Goal: Task Accomplishment & Management: Complete application form

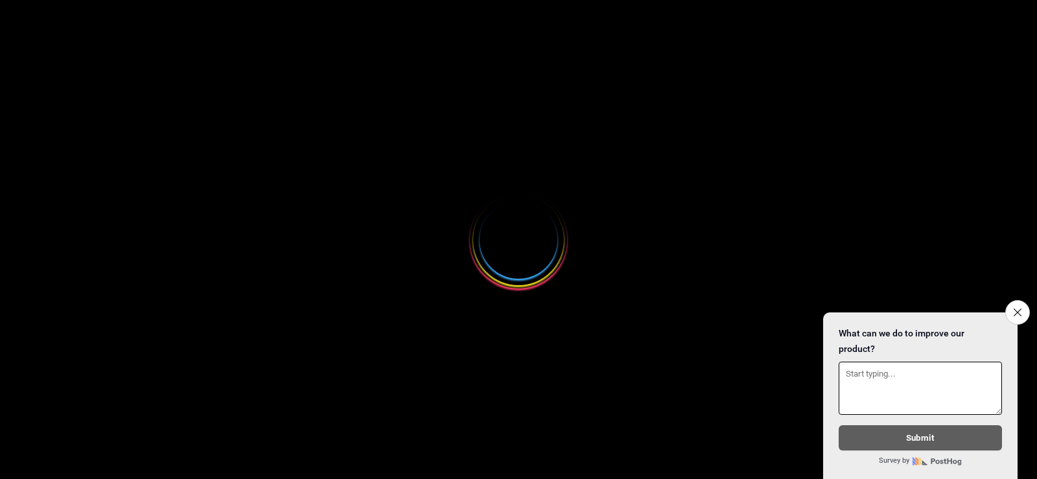
select select
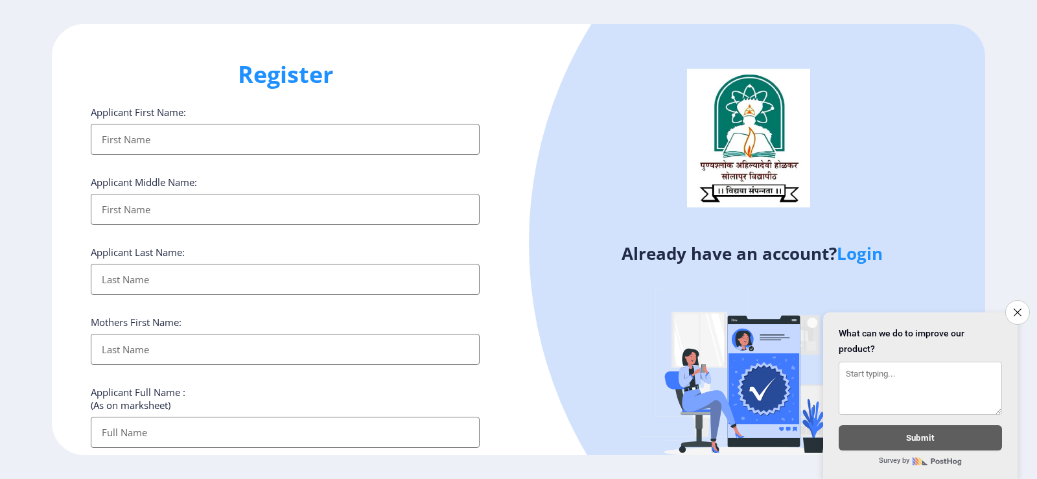
click at [133, 145] on input "Applicant First Name:" at bounding box center [285, 139] width 389 height 31
click at [1014, 308] on icon "Close survey" at bounding box center [1017, 312] width 8 height 8
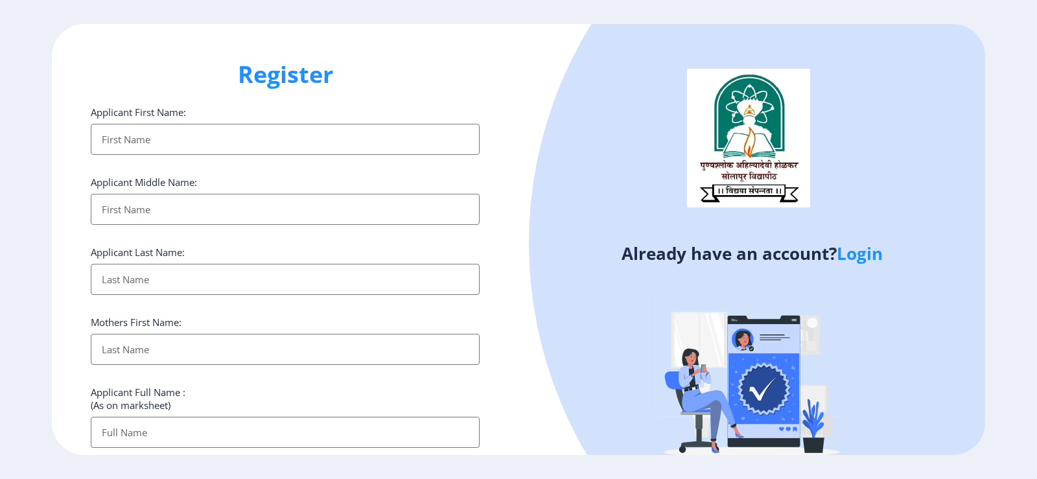
click at [224, 143] on input "Applicant First Name:" at bounding box center [285, 139] width 389 height 31
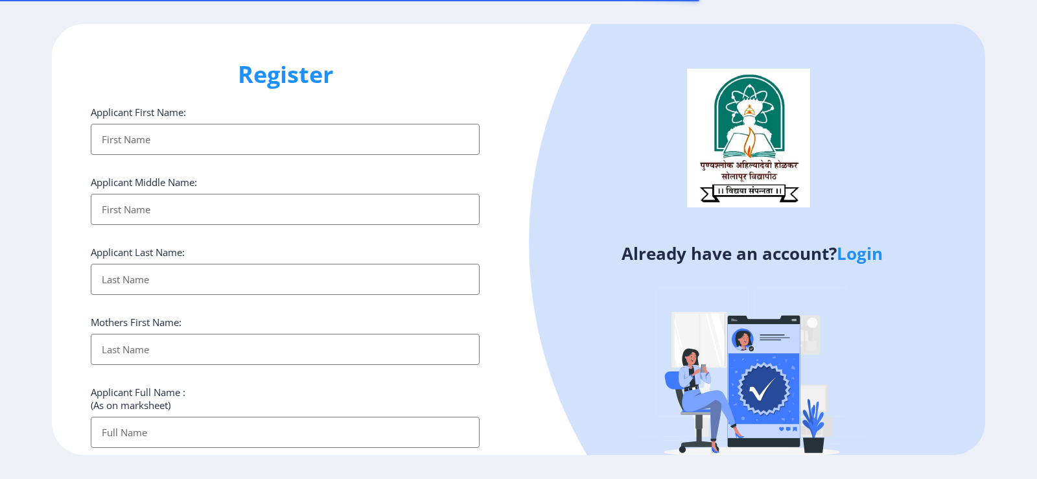
select select
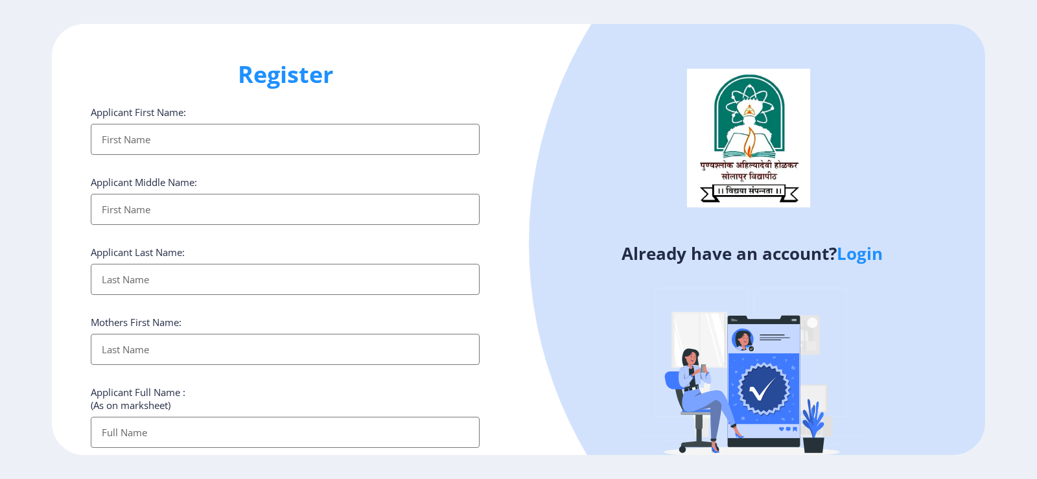
click at [312, 139] on input "Applicant First Name:" at bounding box center [285, 139] width 389 height 31
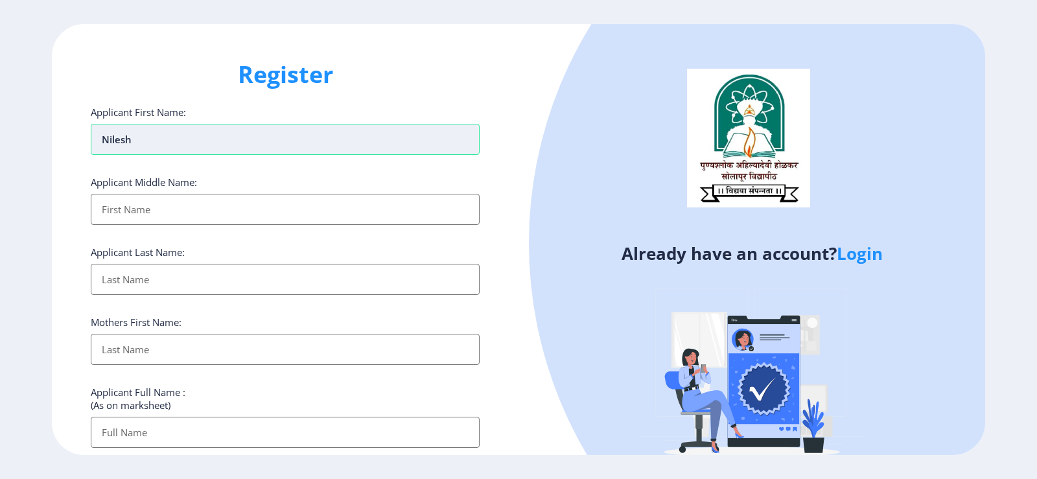
type input "Nilesh"
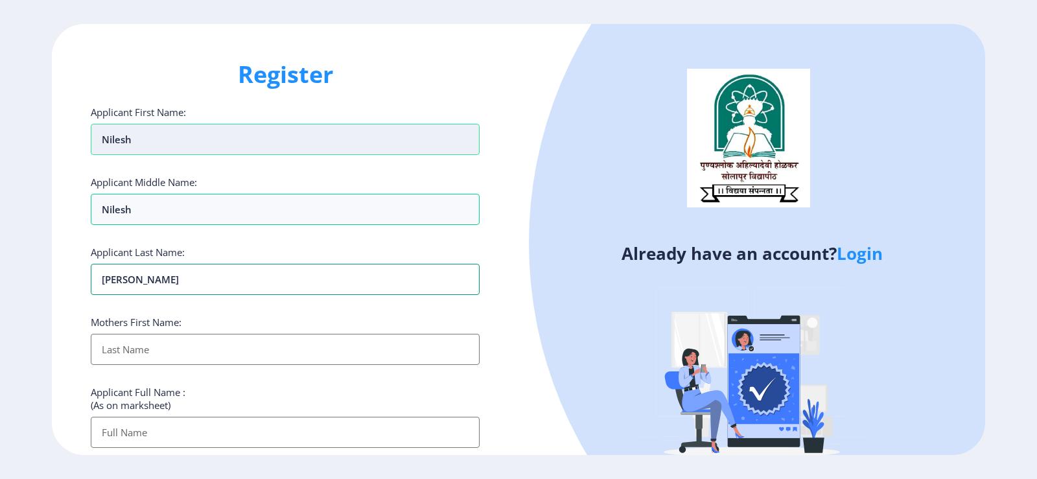
type input "[PERSON_NAME]"
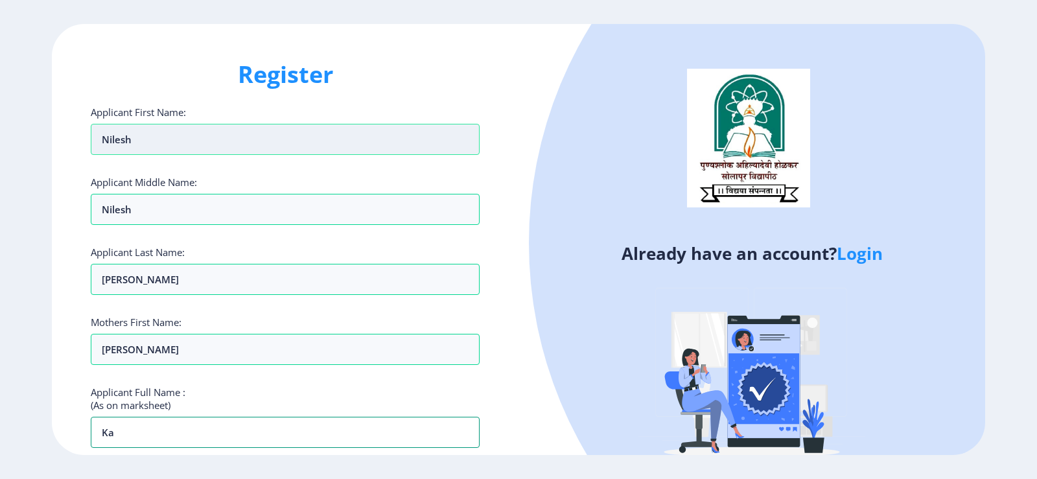
type input "K"
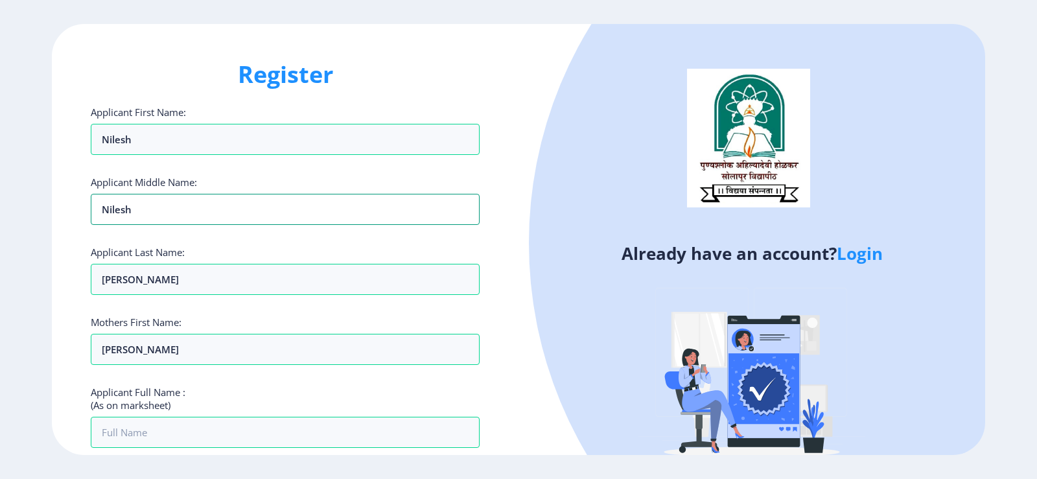
drag, startPoint x: 198, startPoint y: 217, endPoint x: 79, endPoint y: 204, distance: 119.4
click at [79, 204] on div "Register Applicant First Name: Nilesh Applicant Middle Name: Nilesh Applicant L…" at bounding box center [285, 239] width 467 height 431
type input "[PERSON_NAME]"
type input "Kale"
type input "Lata"
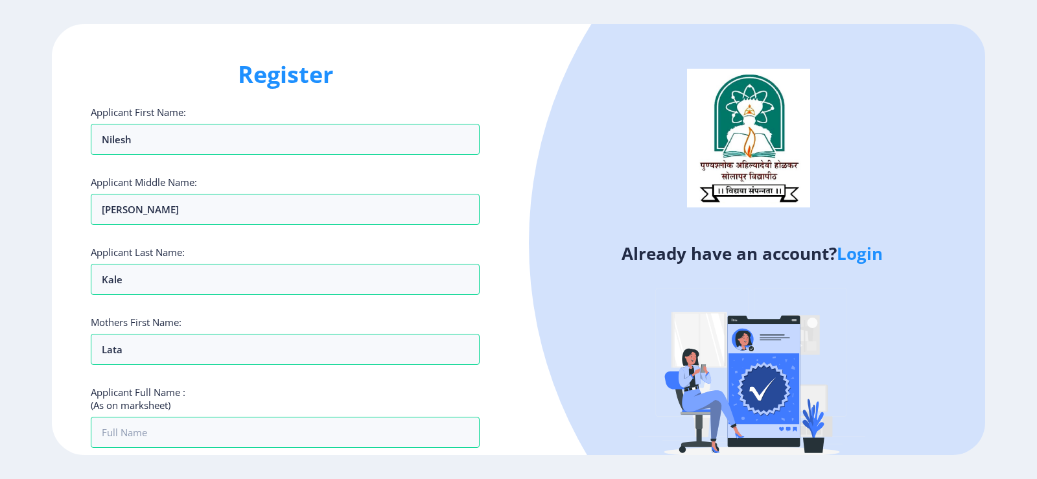
scroll to position [263, 0]
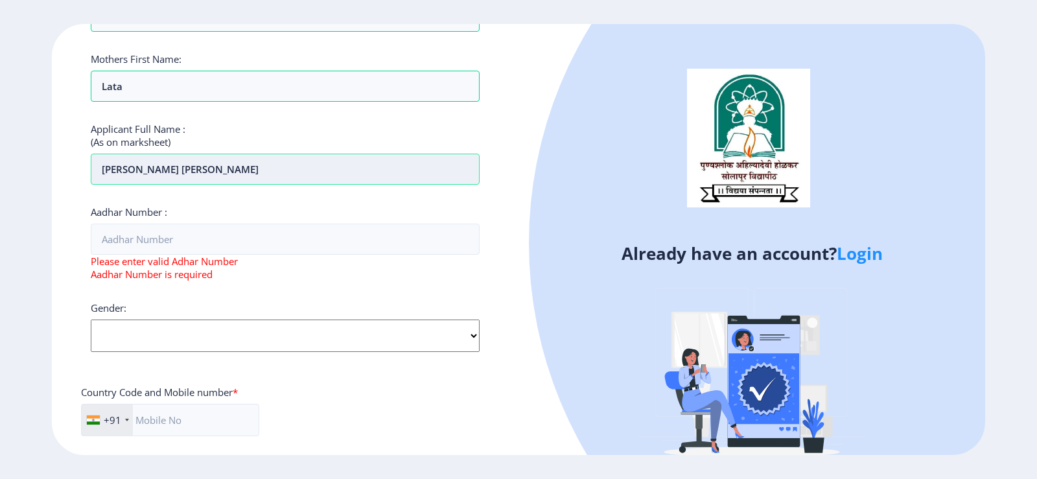
type input "[PERSON_NAME] [PERSON_NAME]"
click at [515, 277] on div "Register Applicant First Name: Nilesh Applicant Middle Name: Digambar Applicant…" at bounding box center [285, 239] width 467 height 431
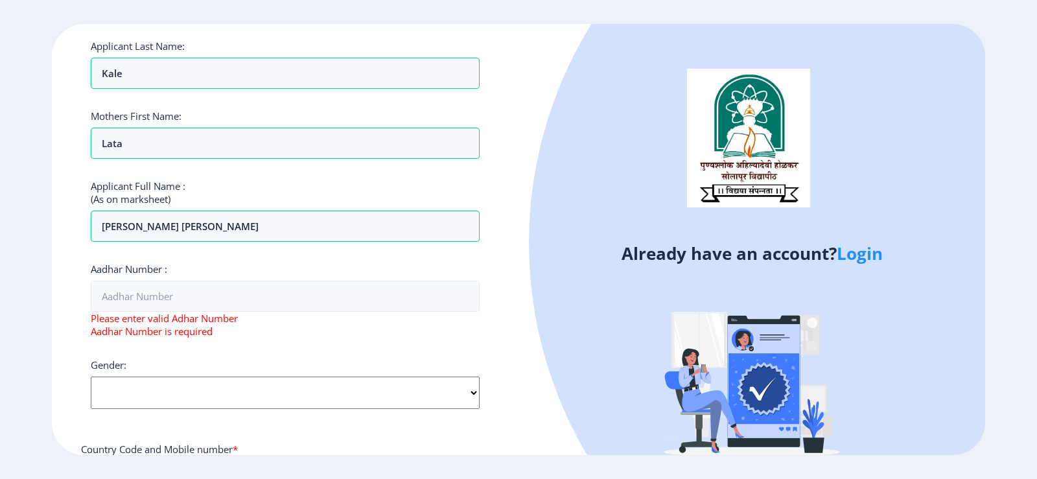
scroll to position [237, 0]
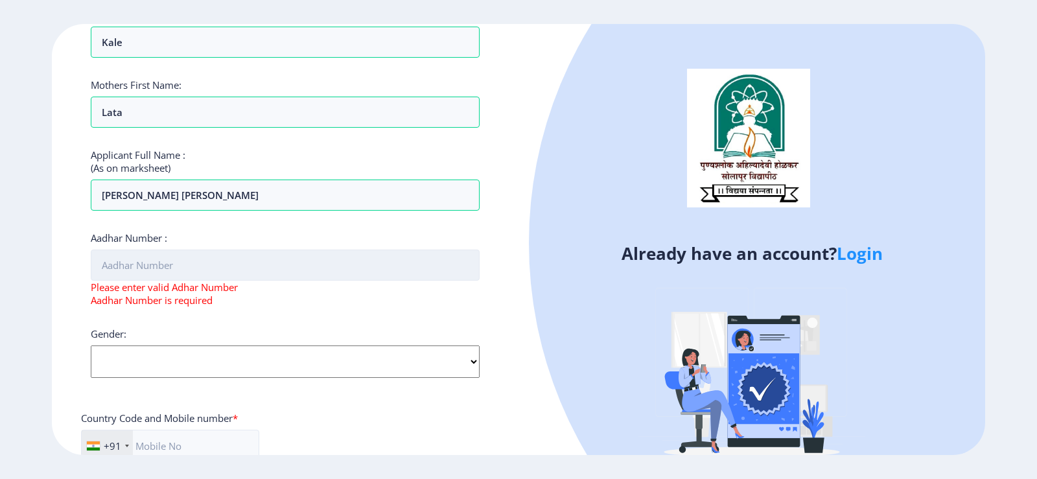
click at [257, 263] on input "Aadhar Number :" at bounding box center [285, 265] width 389 height 31
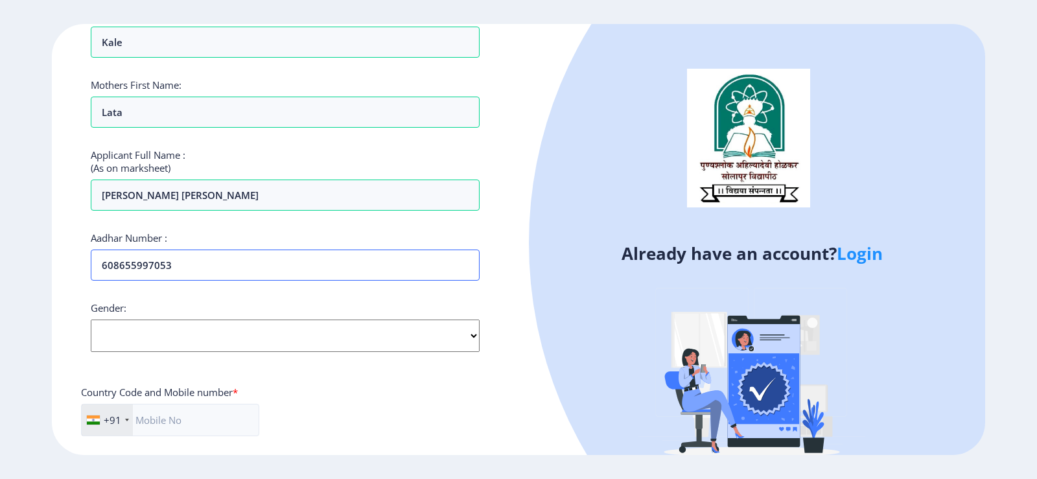
type input "608655997053"
click at [259, 329] on select "Select Gender [DEMOGRAPHIC_DATA] [DEMOGRAPHIC_DATA] Other" at bounding box center [285, 336] width 389 height 32
select select "[DEMOGRAPHIC_DATA]"
click at [91, 320] on select "Select Gender [DEMOGRAPHIC_DATA] [DEMOGRAPHIC_DATA] Other" at bounding box center [285, 336] width 389 height 32
click at [259, 425] on input "text" at bounding box center [170, 420] width 178 height 32
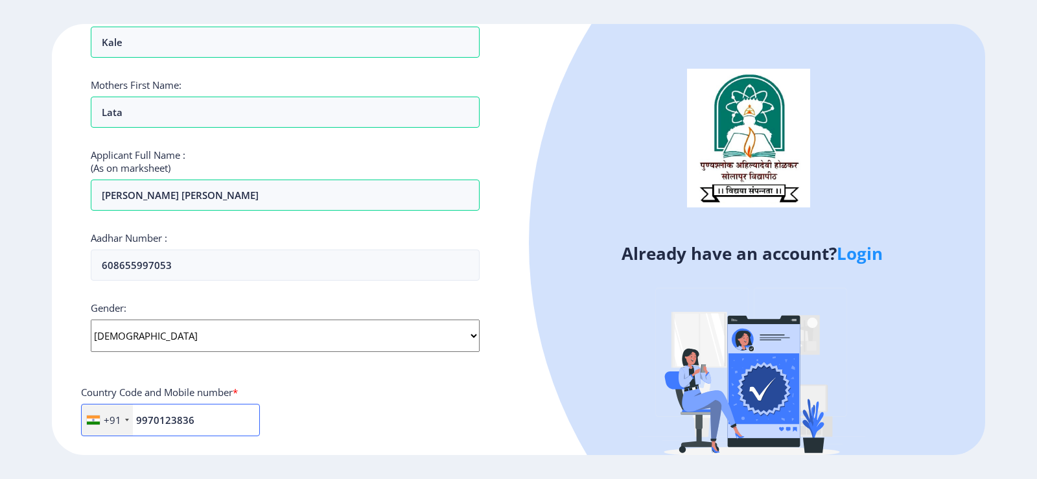
type input "9970123836"
click at [1022, 113] on ngx-register "Register Applicant First Name: Nilesh Applicant Middle Name: Digambar Applicant…" at bounding box center [518, 239] width 1037 height 431
click at [902, 220] on div at bounding box center [944, 243] width 830 height 830
click at [510, 392] on div "Register Applicant First Name: Nilesh Applicant Middle Name: Digambar Applicant…" at bounding box center [285, 239] width 467 height 431
click at [213, 425] on input "9970123836" at bounding box center [170, 420] width 179 height 32
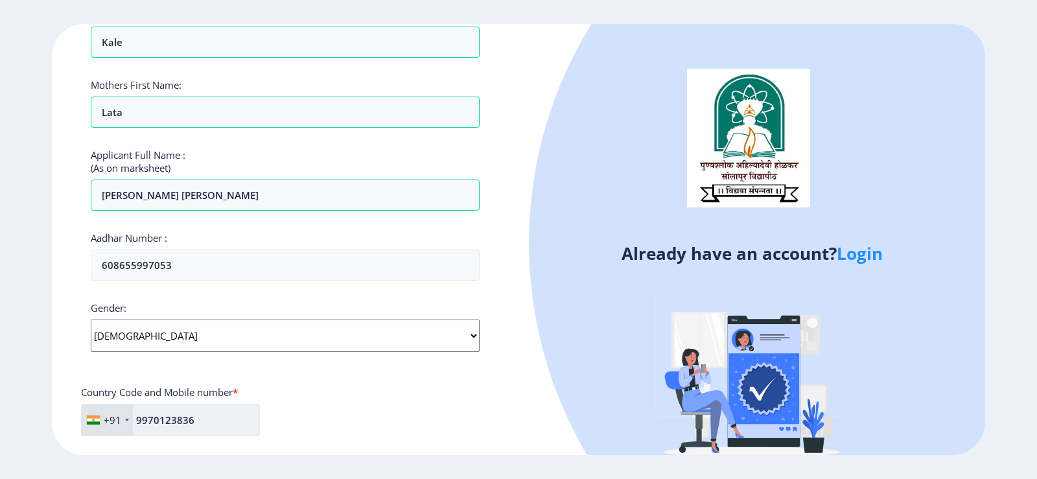
scroll to position [471, 0]
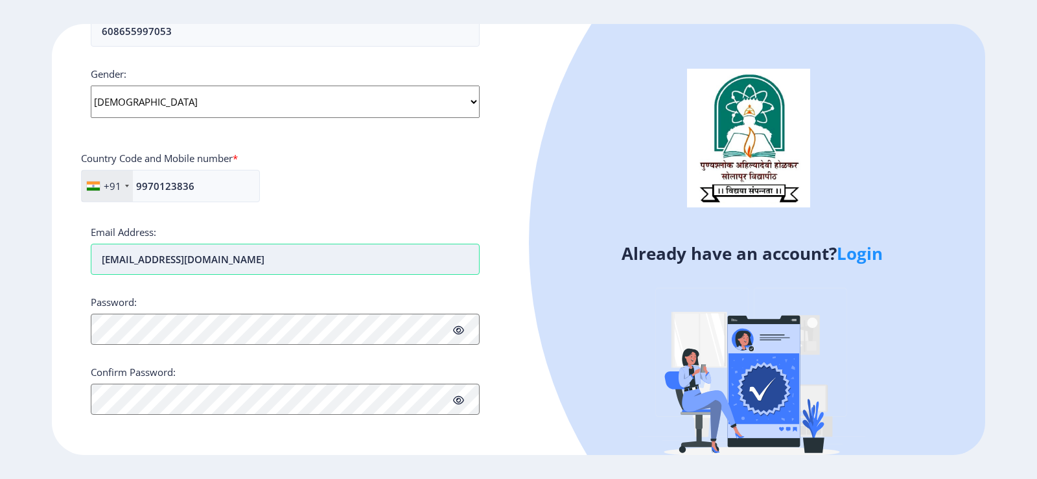
type input "[EMAIL_ADDRESS][DOMAIN_NAME]"
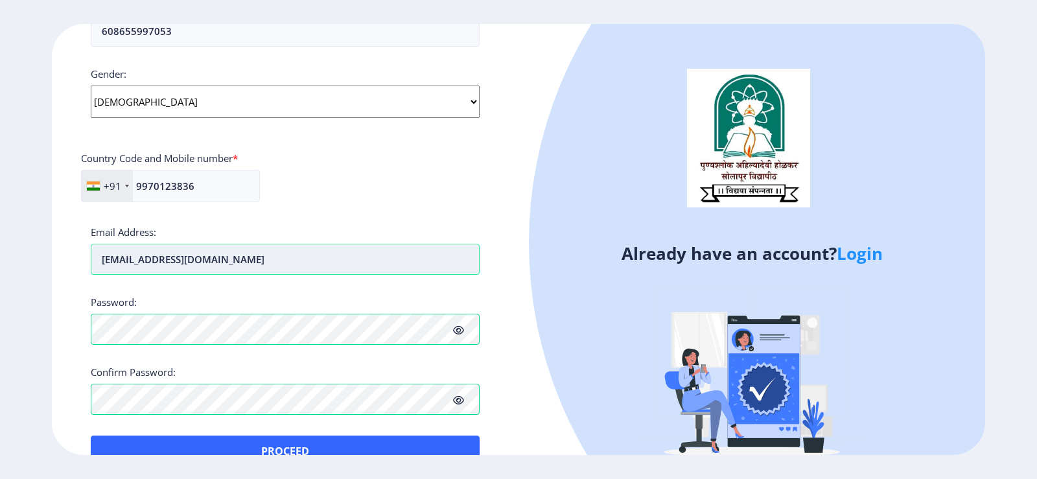
scroll to position [483, 0]
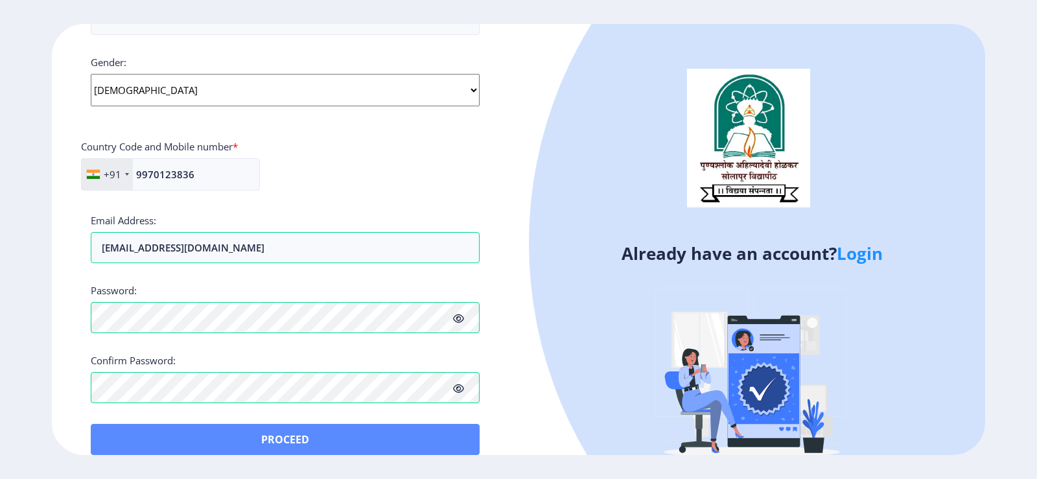
click at [339, 429] on button "Proceed" at bounding box center [285, 439] width 389 height 31
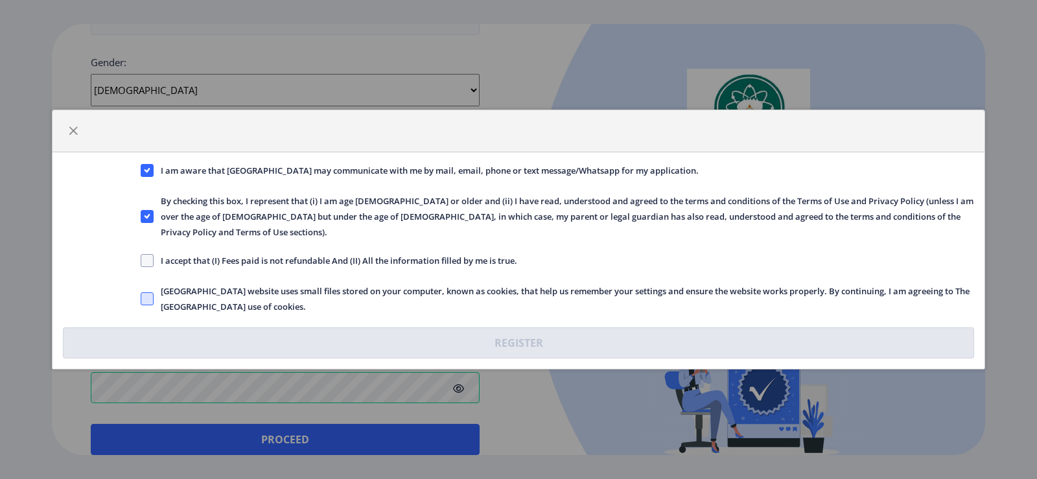
click at [149, 292] on span at bounding box center [147, 298] width 13 height 13
click at [141, 299] on input "Solapur University website uses small files stored on your computer, known as c…" at bounding box center [141, 299] width 1 height 1
checkbox input "true"
click at [146, 254] on span at bounding box center [147, 260] width 13 height 13
click at [141, 261] on input "I accept that (I) Fees paid is not refundable And (II) All the information fill…" at bounding box center [141, 261] width 1 height 1
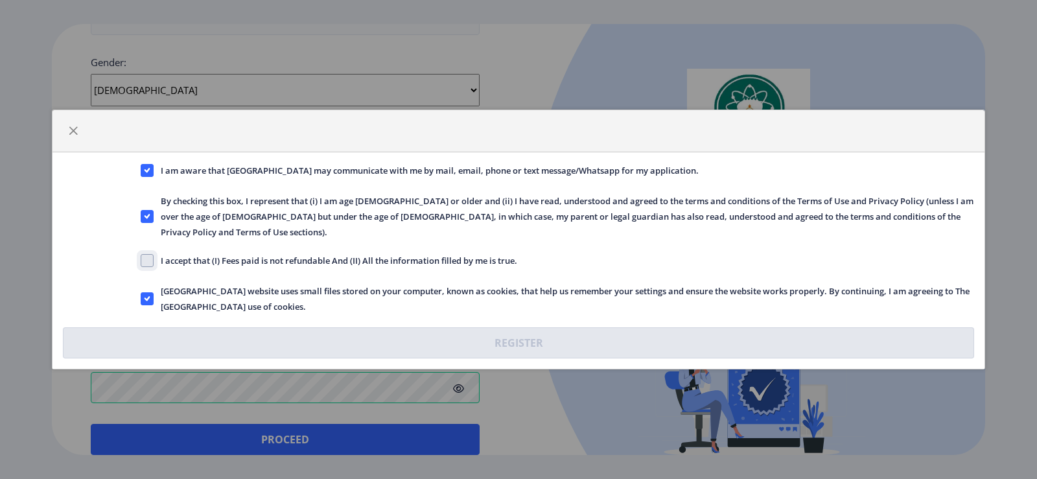
checkbox input "true"
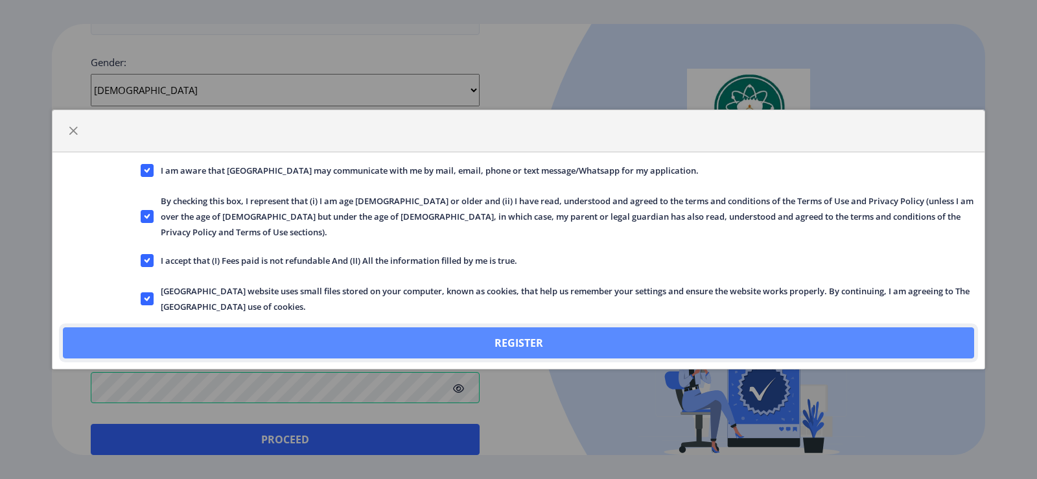
click at [471, 336] on button "Register" at bounding box center [518, 342] width 911 height 31
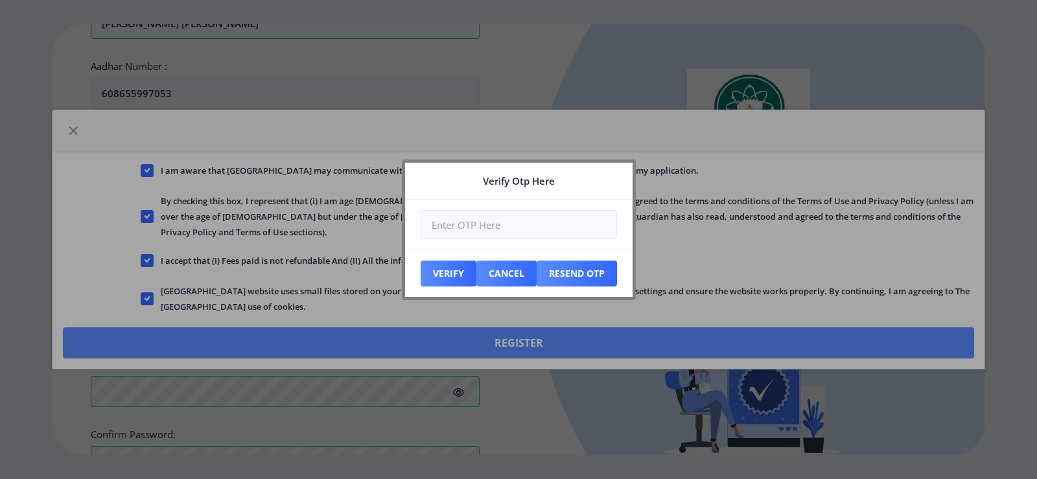
scroll to position [557, 0]
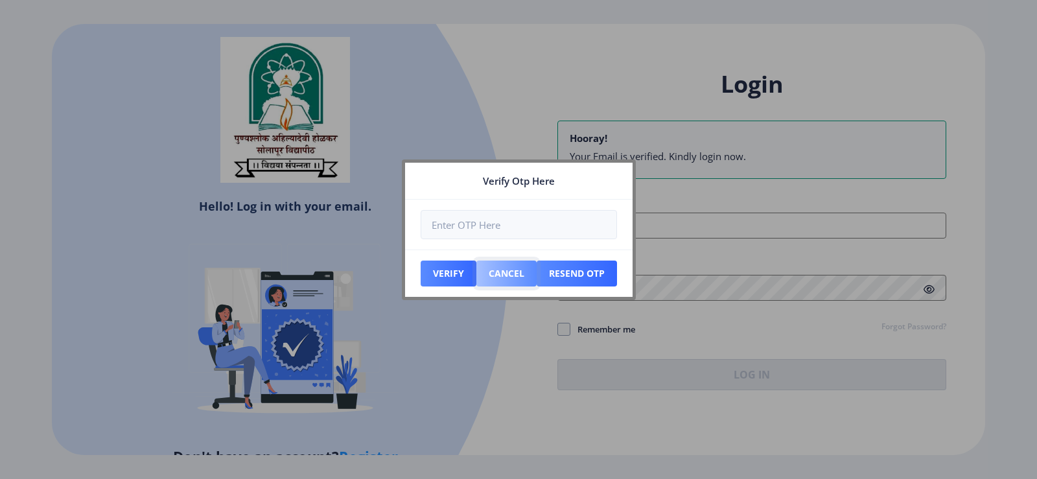
click at [476, 280] on button "Cancel" at bounding box center [449, 274] width 56 height 26
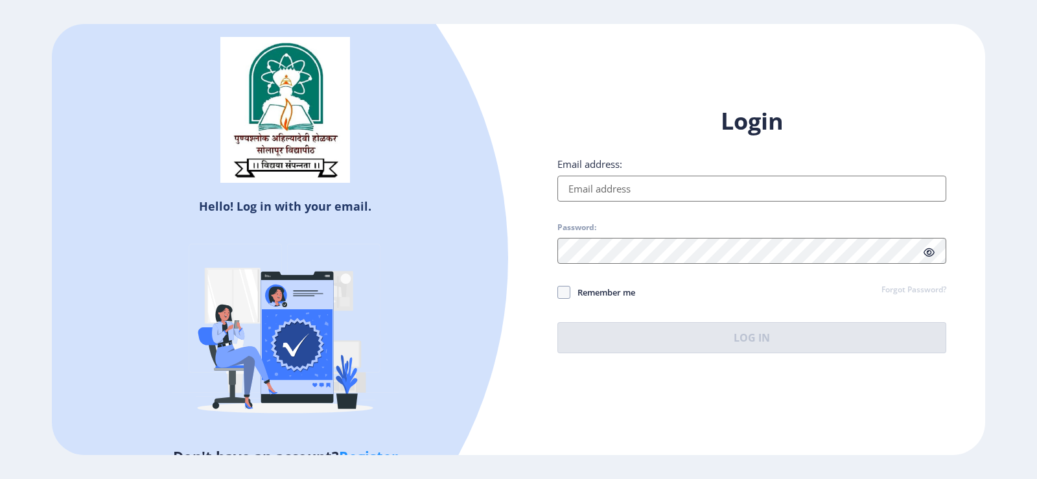
click at [961, 352] on ngx-login "Hello! Log in with your email. Don't have an account? Register Login Email addr…" at bounding box center [518, 239] width 1037 height 431
drag, startPoint x: 970, startPoint y: 73, endPoint x: 976, endPoint y: 67, distance: 8.7
click at [974, 69] on div "Hello! Log in with your email. Don't have an account? Register Login Email addr…" at bounding box center [518, 239] width 933 height 431
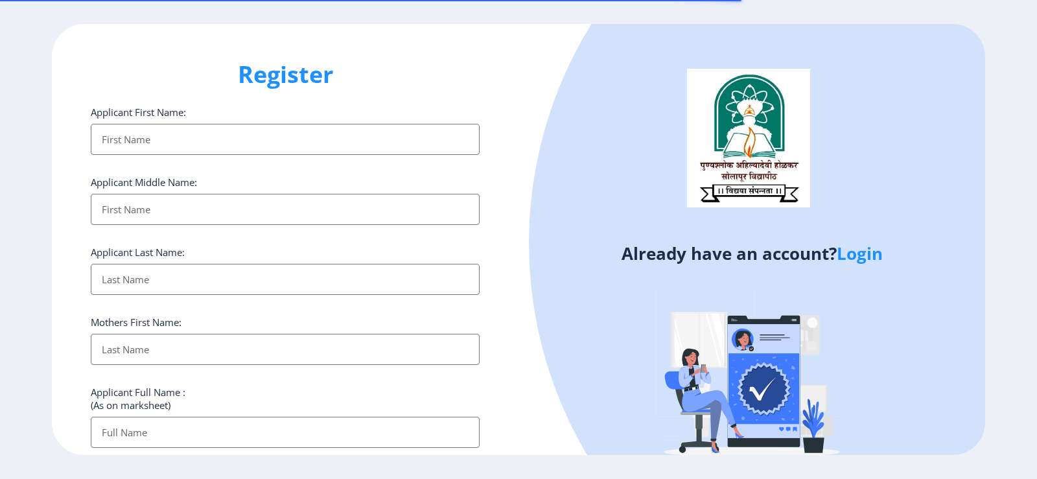
select select
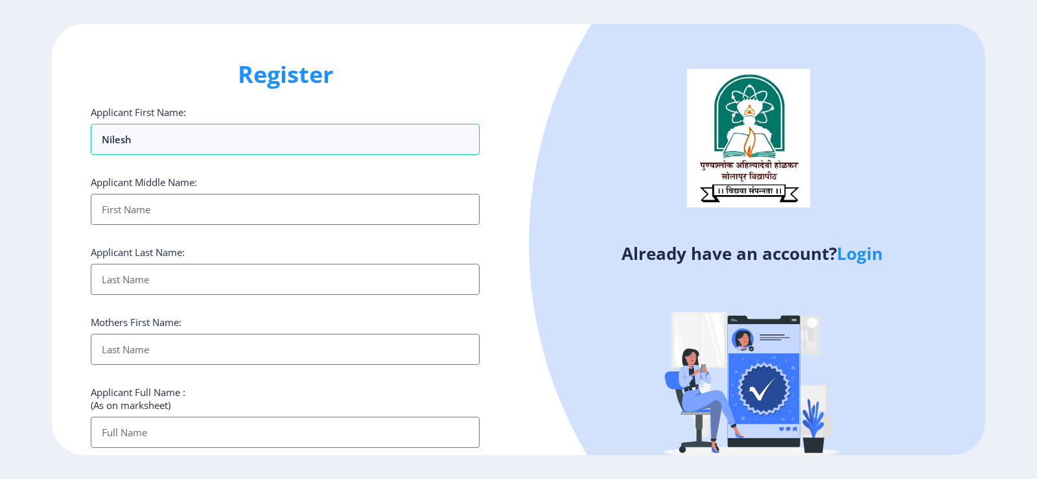
type input "nilesh"
type input "[PERSON_NAME]"
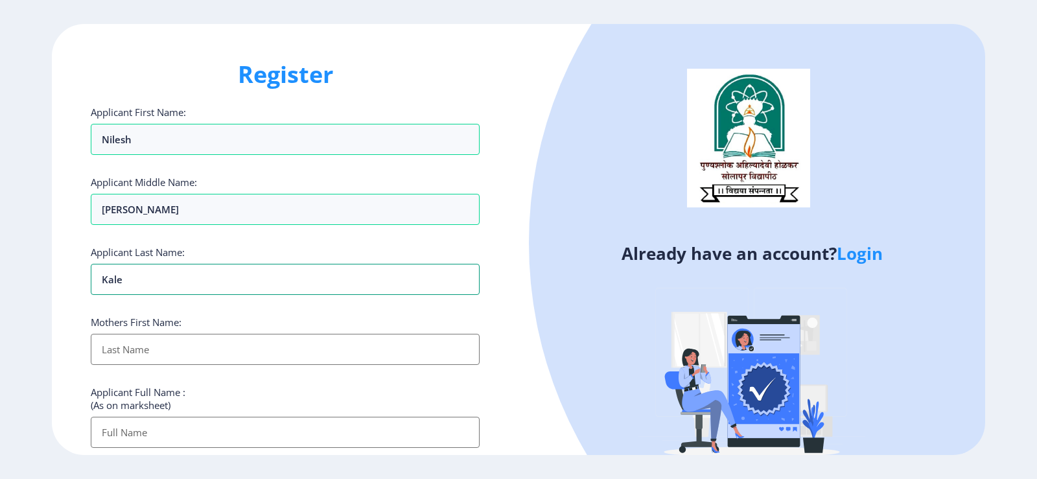
type input "Kale"
type input "Lata"
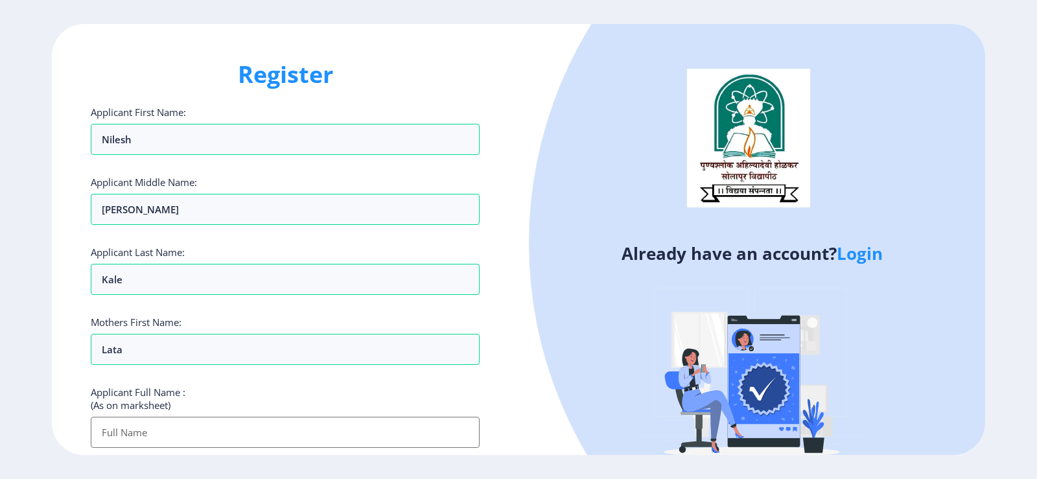
type input "N"
type input "[PERSON_NAME] [PERSON_NAME]"
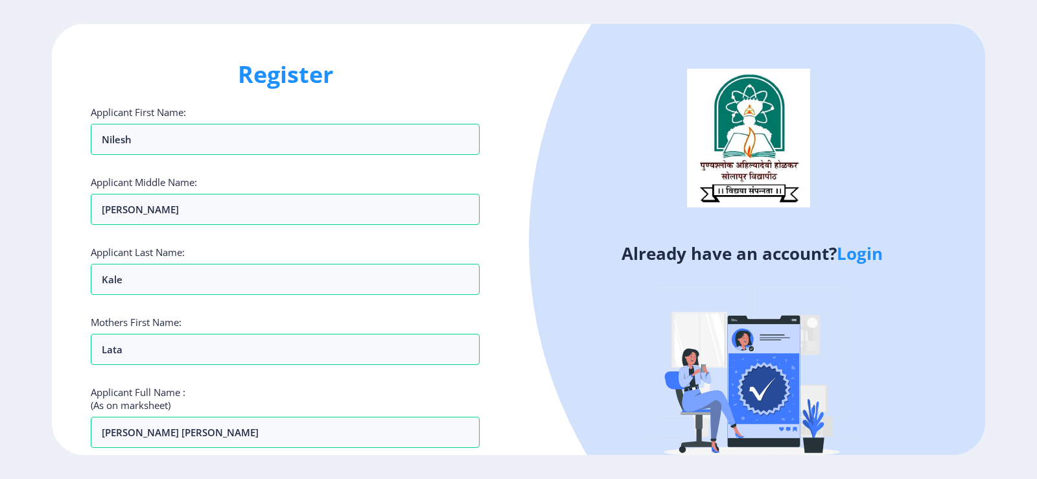
scroll to position [263, 0]
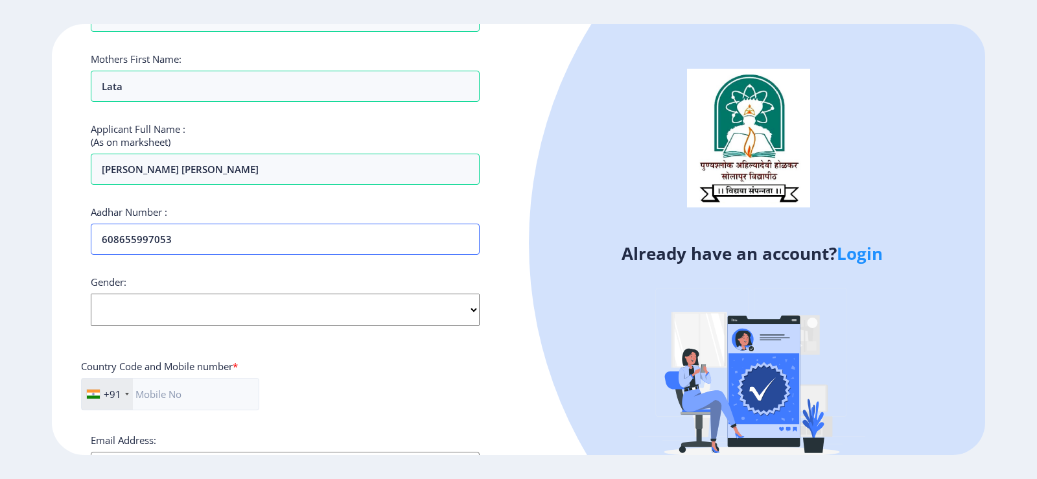
type input "608655997053"
select select "[DEMOGRAPHIC_DATA]"
type input "9423399393"
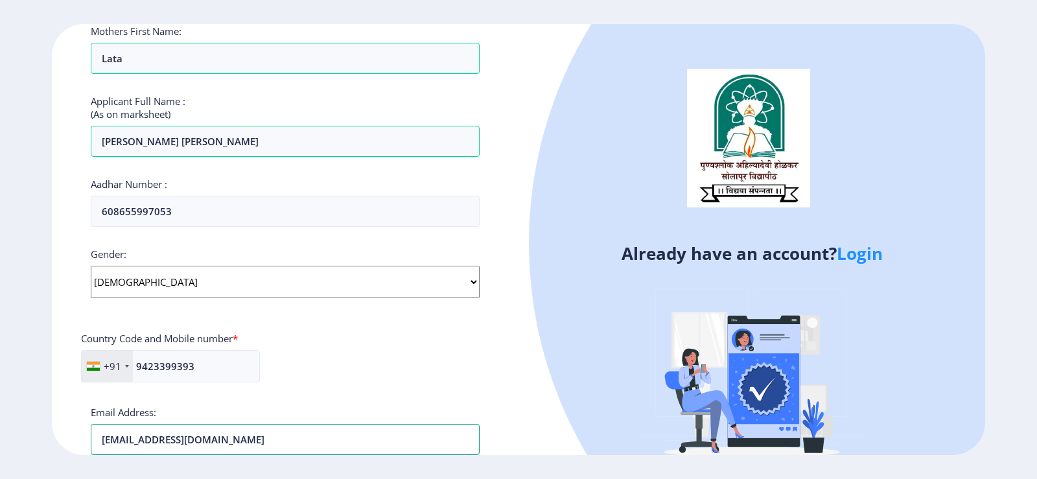
type input "[EMAIL_ADDRESS][DOMAIN_NAME]"
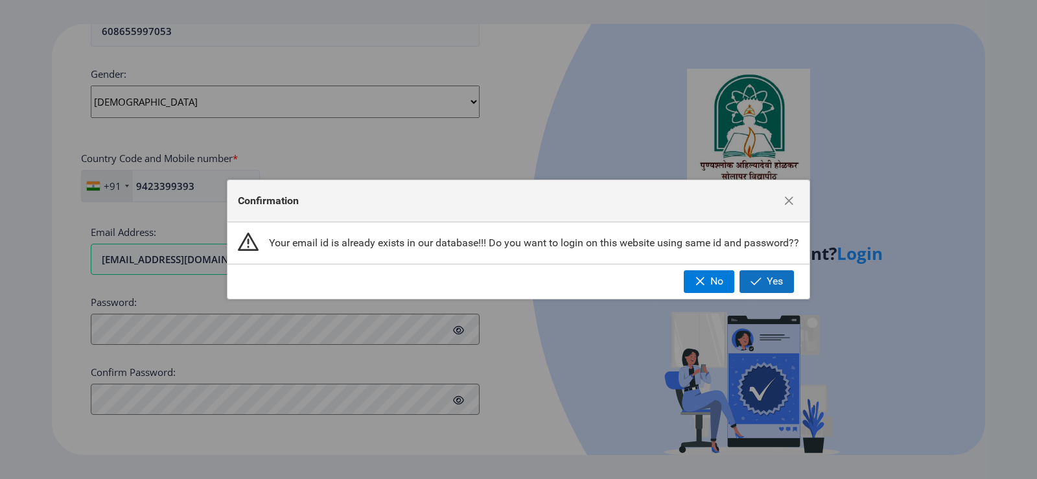
click at [759, 288] on button "Yes" at bounding box center [767, 281] width 54 height 22
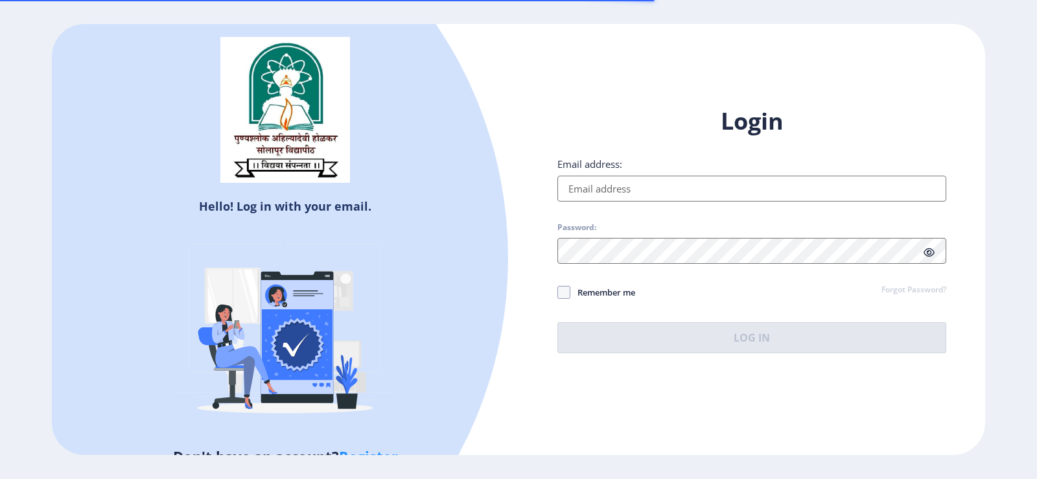
click at [606, 198] on input "Email address:" at bounding box center [751, 189] width 389 height 26
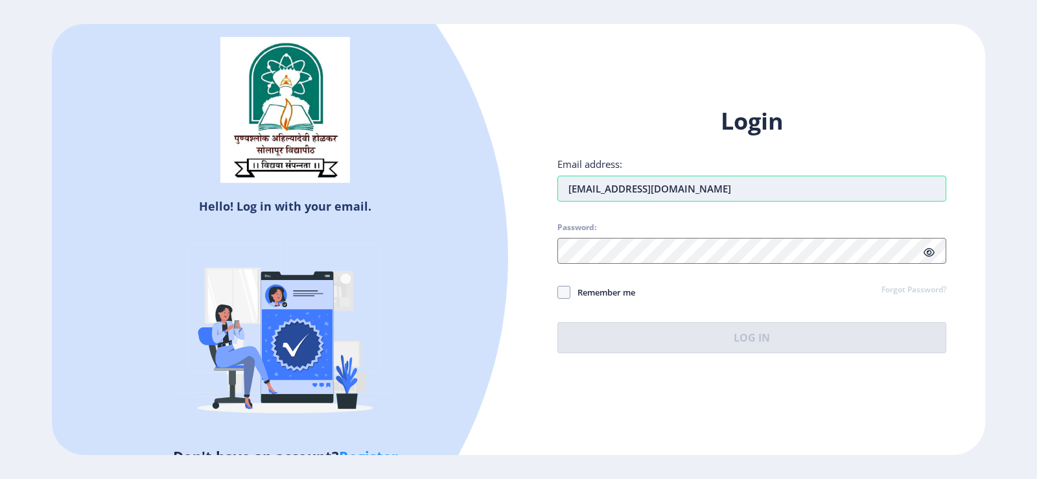
type input "[EMAIL_ADDRESS][DOMAIN_NAME]"
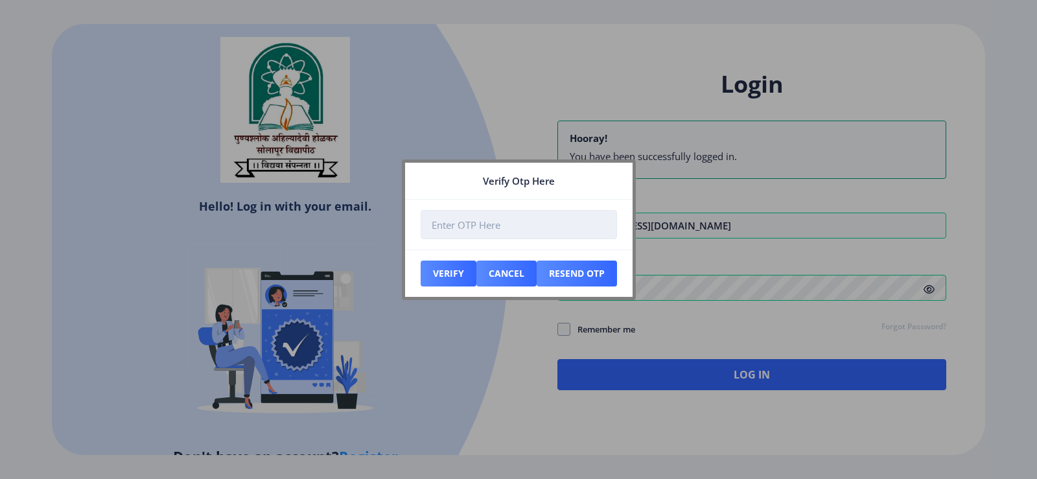
click at [520, 231] on input "number" at bounding box center [519, 224] width 196 height 29
type input "339083"
click at [438, 278] on button "Verify" at bounding box center [449, 274] width 56 height 26
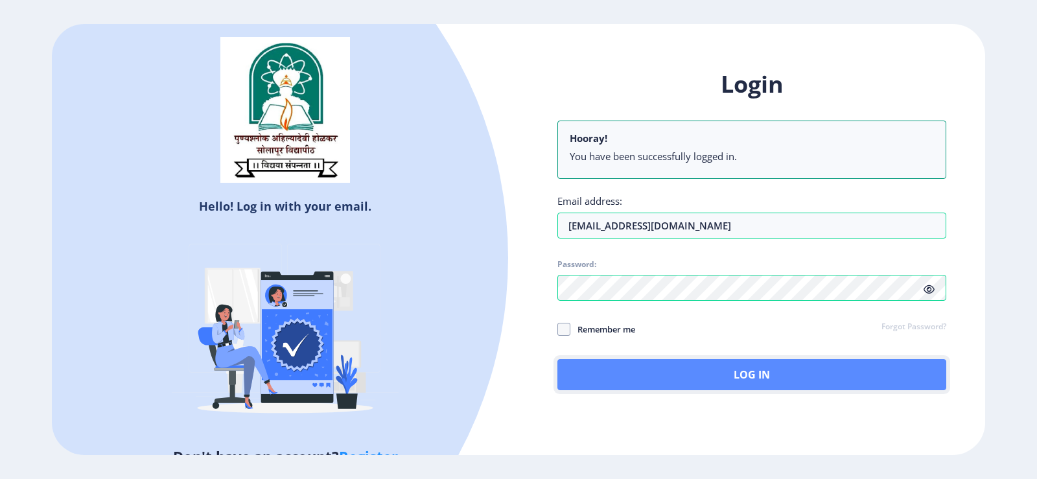
click at [738, 387] on button "Log In" at bounding box center [751, 374] width 389 height 31
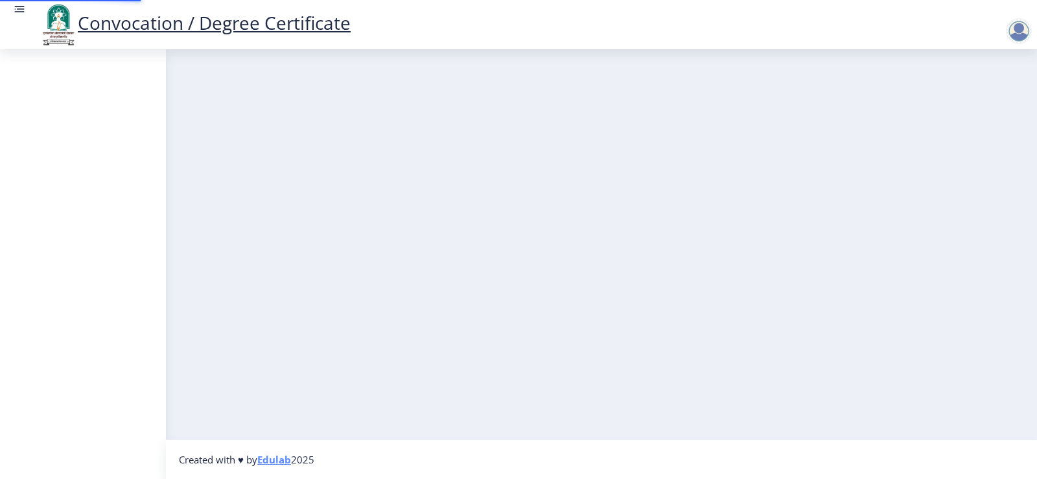
click at [738, 387] on nb-layout-column at bounding box center [601, 244] width 871 height 390
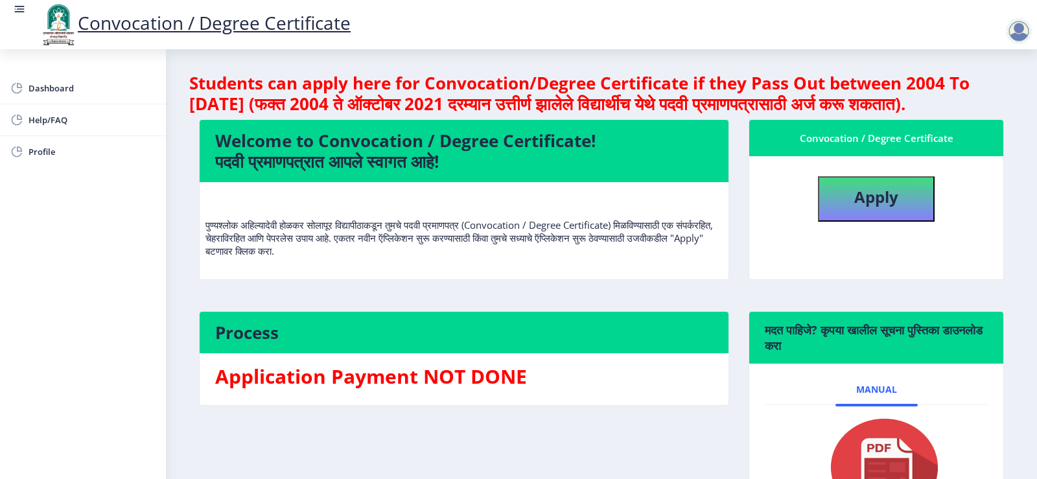
click at [1011, 158] on nb-layout-column "Students can apply here for Convocation/Degree Certificate if they Pass Out bet…" at bounding box center [601, 308] width 871 height 519
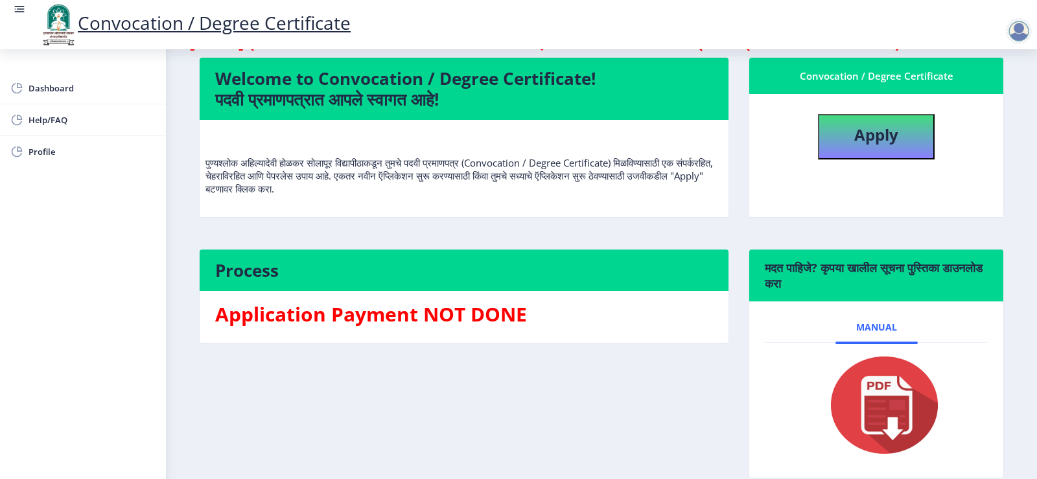
scroll to position [149, 0]
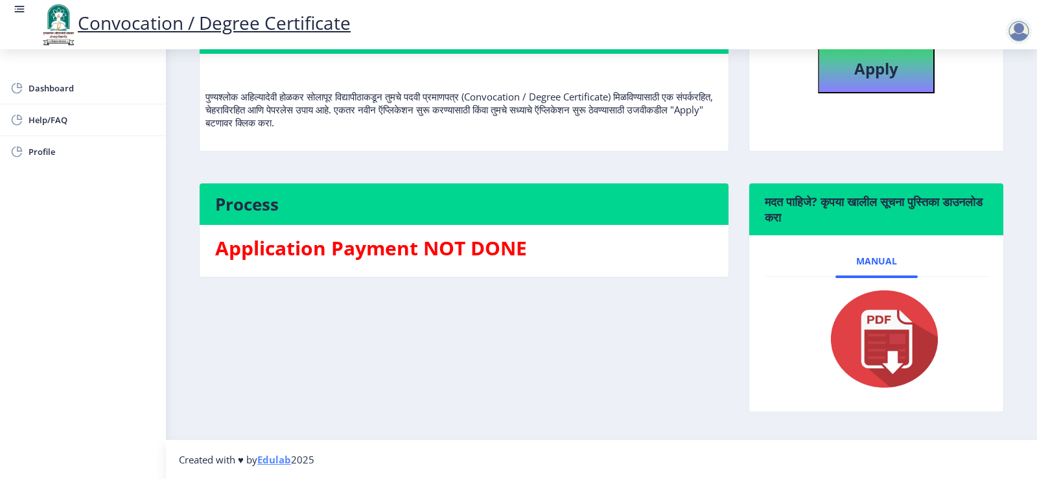
click at [883, 323] on img at bounding box center [877, 339] width 130 height 104
click at [880, 380] on img at bounding box center [877, 339] width 130 height 104
click at [896, 51] on button "Apply" at bounding box center [876, 70] width 117 height 45
select select
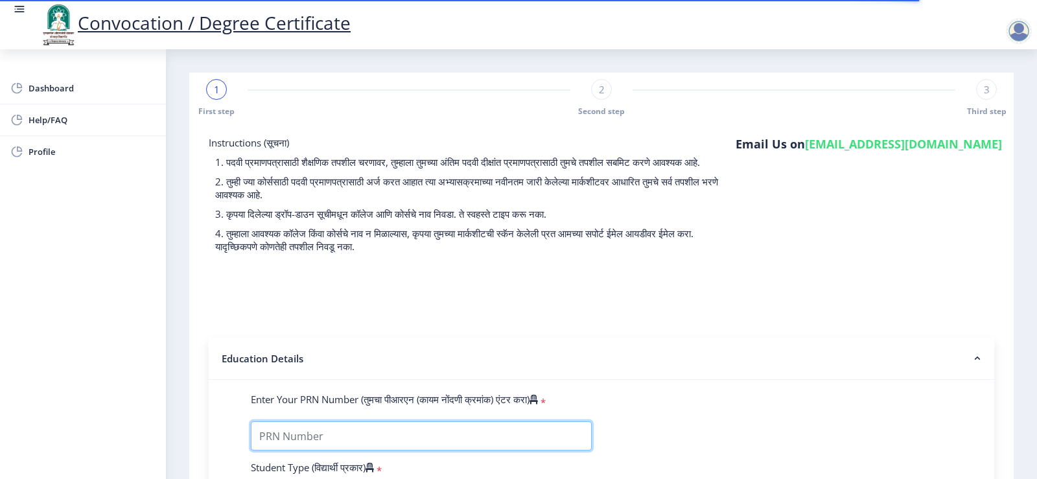
click at [426, 450] on input "Enter Your PRN Number (तुमचा पीआरएन (कायम नोंदणी क्रमांक) एंटर करा)" at bounding box center [421, 435] width 341 height 29
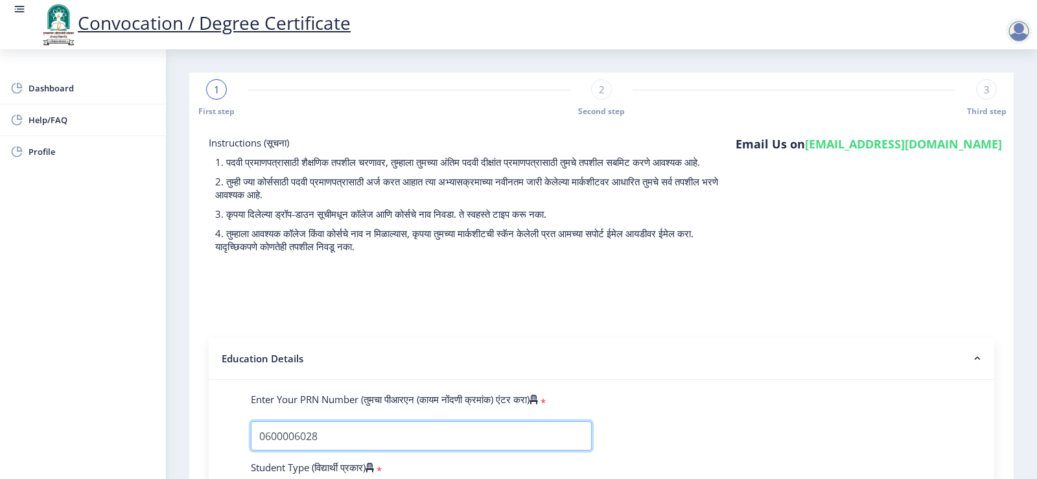
type input "0600006028"
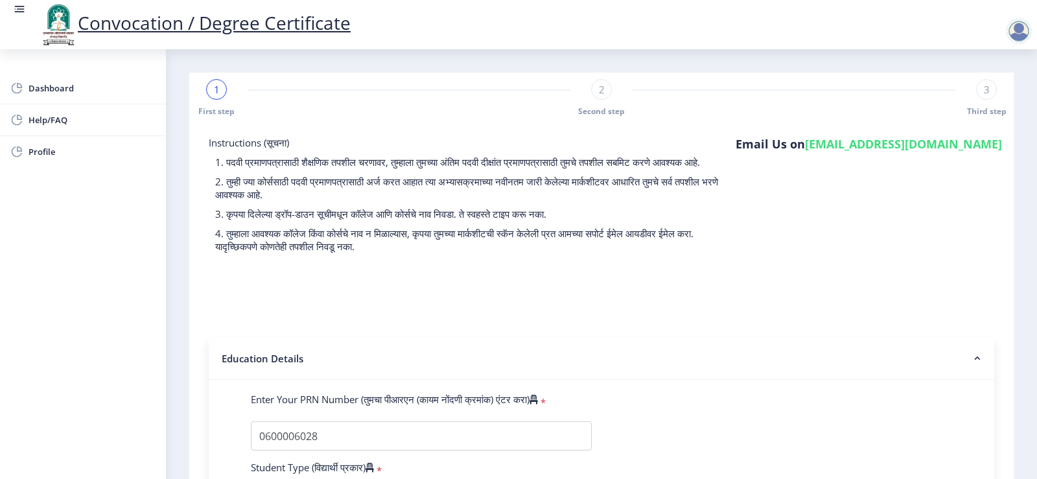
scroll to position [277, 0]
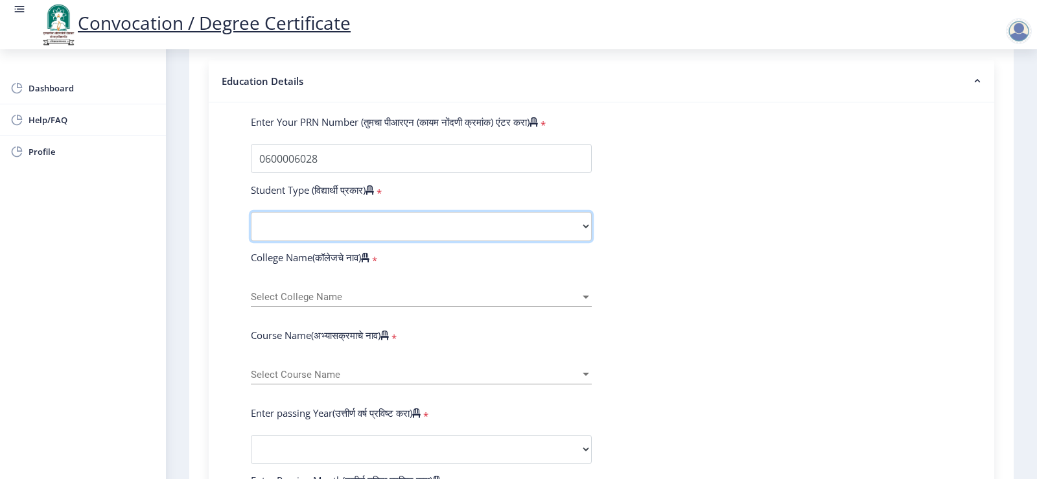
click at [331, 233] on select "Select Student Type Regular External" at bounding box center [421, 226] width 341 height 29
select select "Regular"
click at [251, 224] on select "Select Student Type Regular External" at bounding box center [421, 226] width 341 height 29
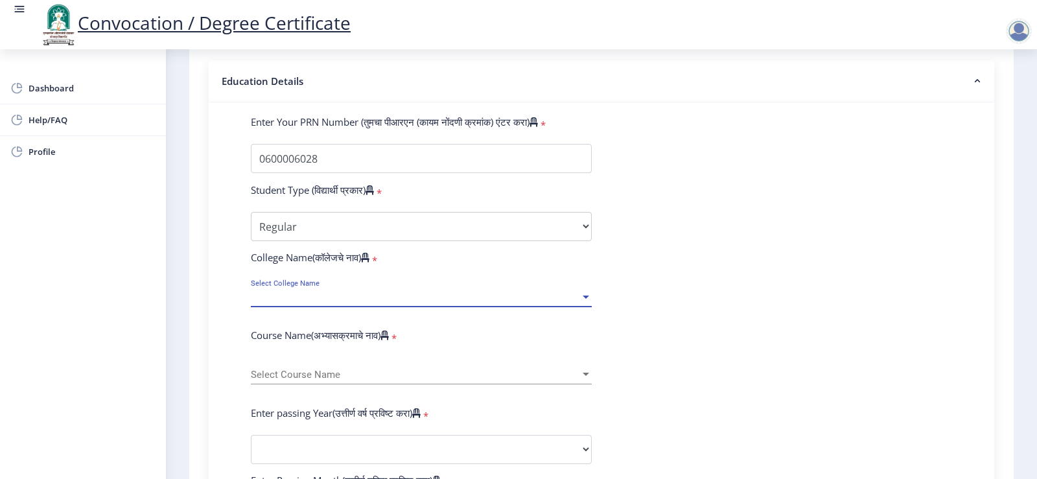
click at [296, 303] on span "Select College Name" at bounding box center [415, 297] width 329 height 11
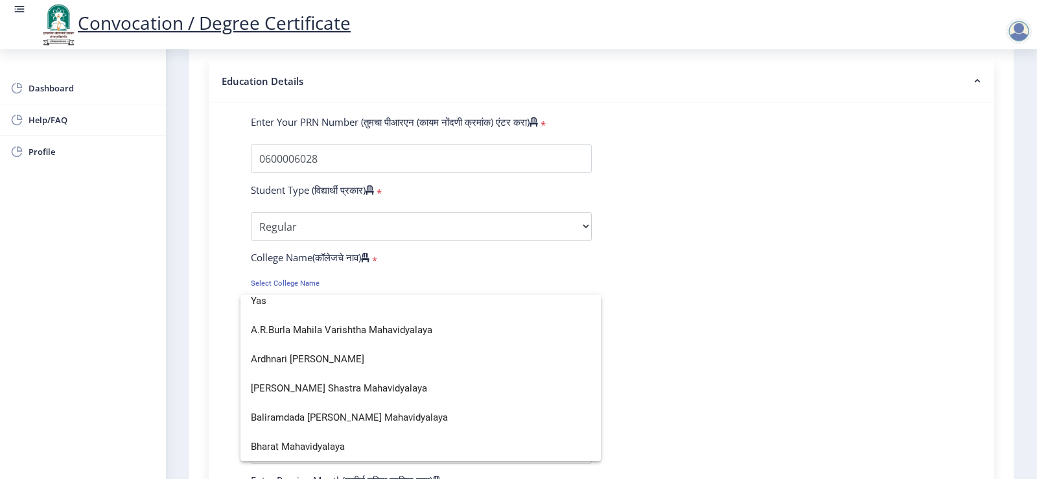
scroll to position [0, 0]
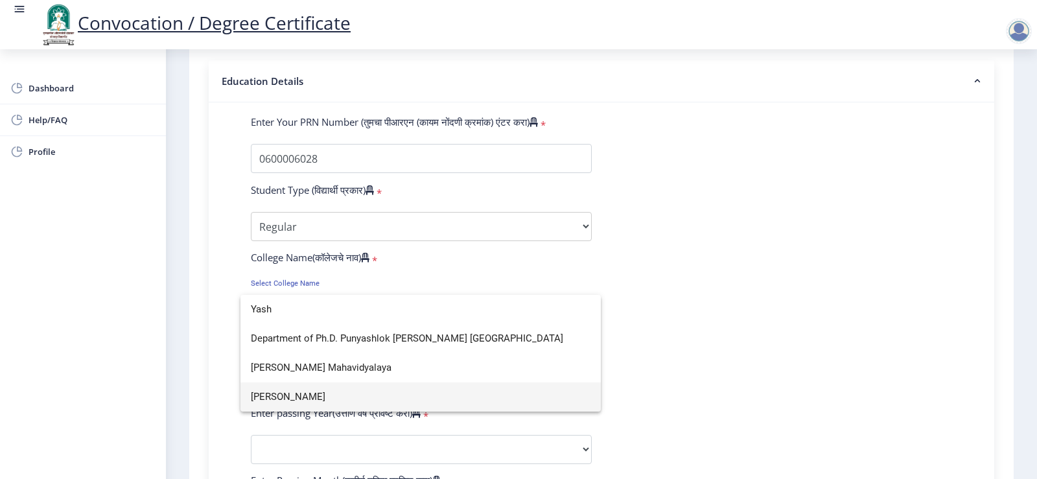
type input "Yash"
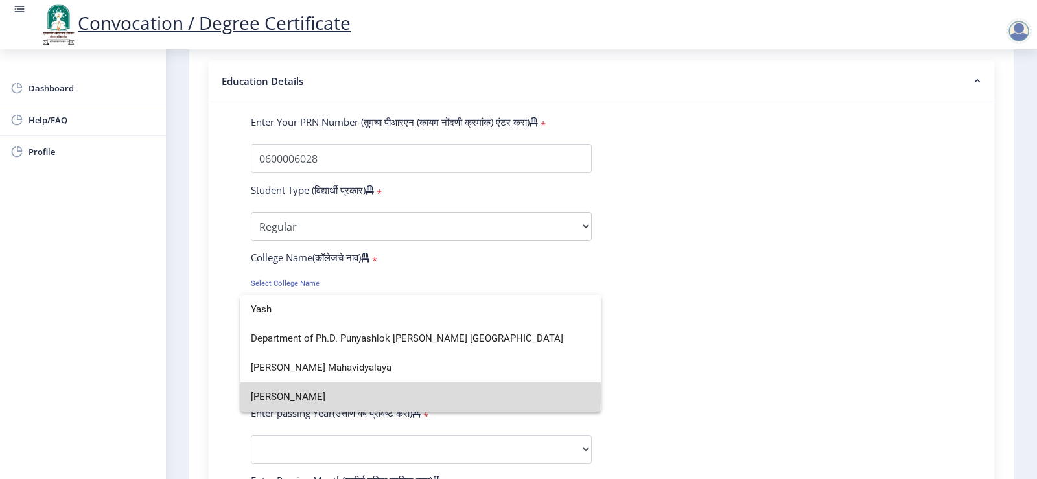
click at [318, 395] on span "[PERSON_NAME]" at bounding box center [421, 396] width 340 height 29
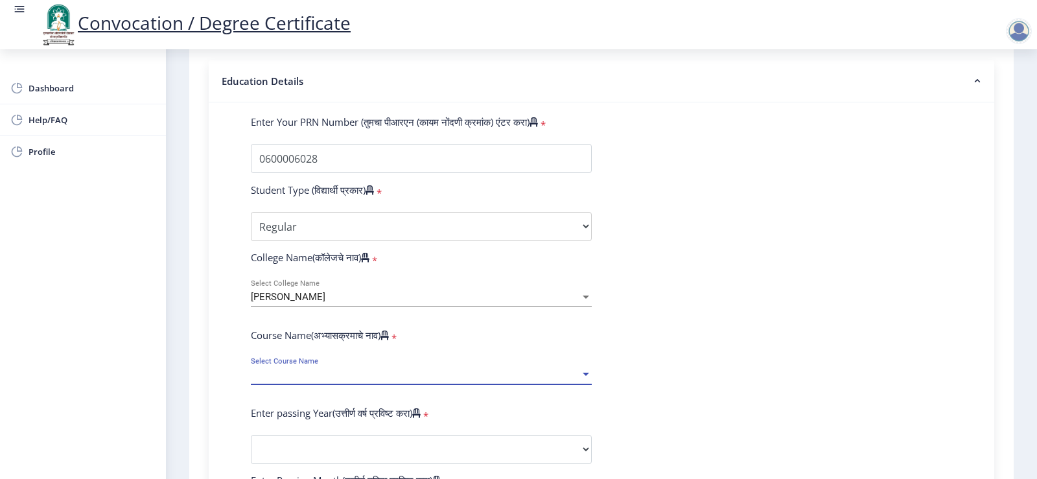
click at [310, 380] on span "Select Course Name" at bounding box center [415, 374] width 329 height 11
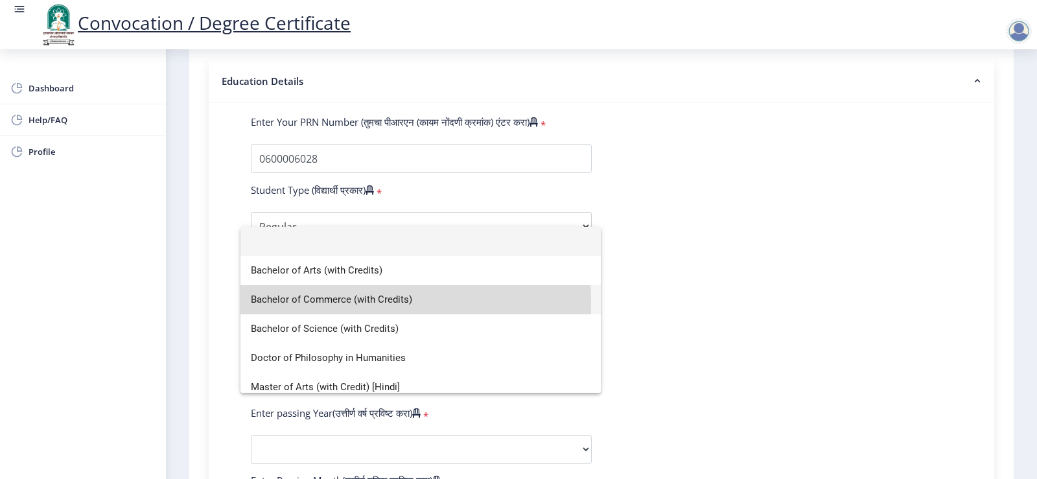
click at [342, 302] on span "Bachelor of Commerce (with Credits)" at bounding box center [421, 299] width 340 height 29
select select
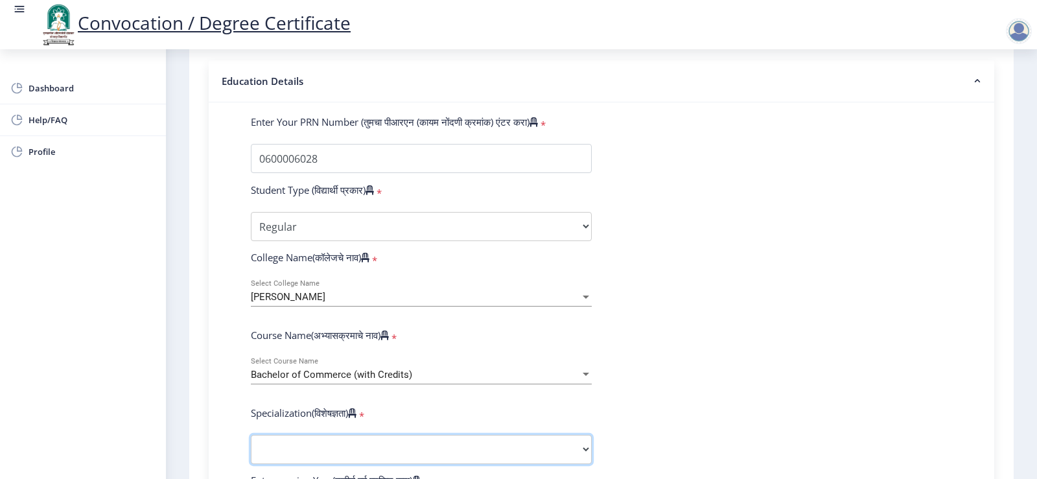
click at [459, 464] on select "Specialization Banking Advanced Accountancy Advanced Banking Advanced Cost Acco…" at bounding box center [421, 449] width 341 height 29
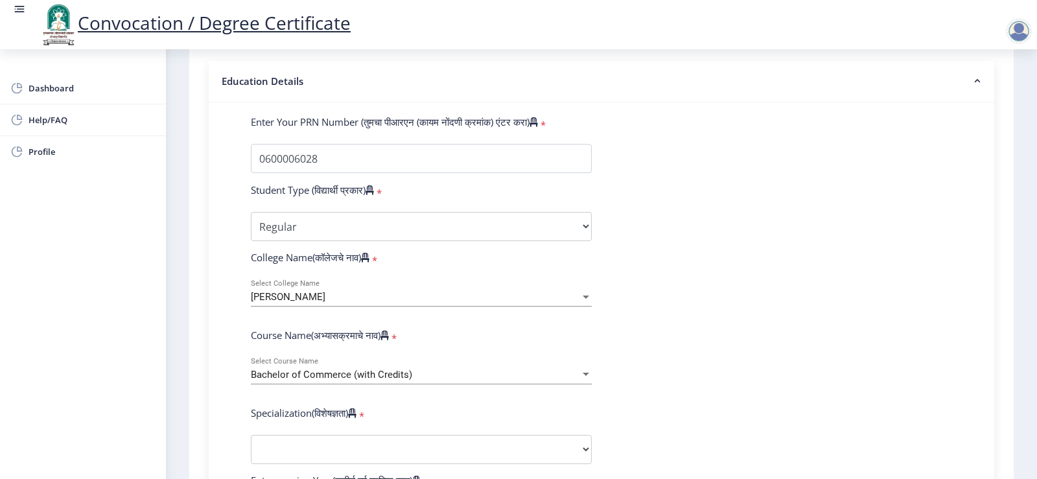
select select
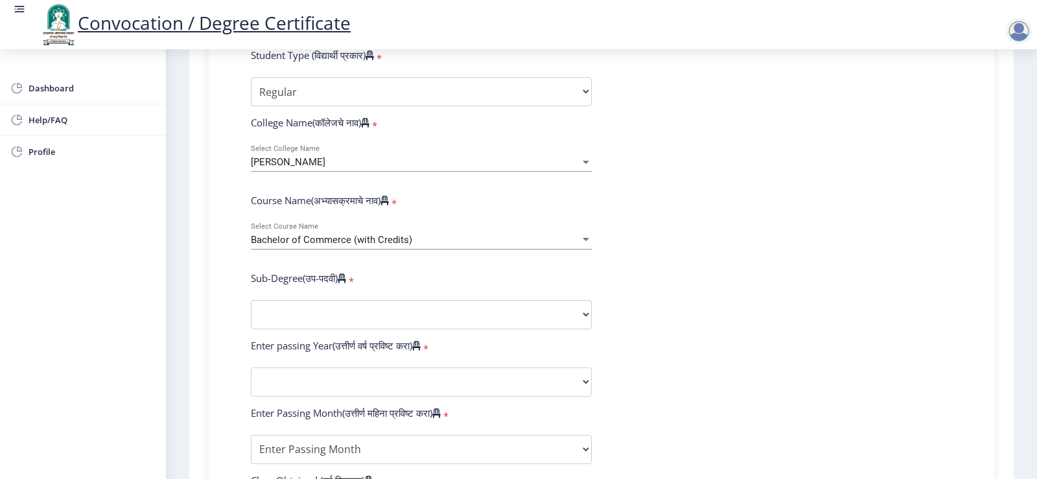
scroll to position [433, 0]
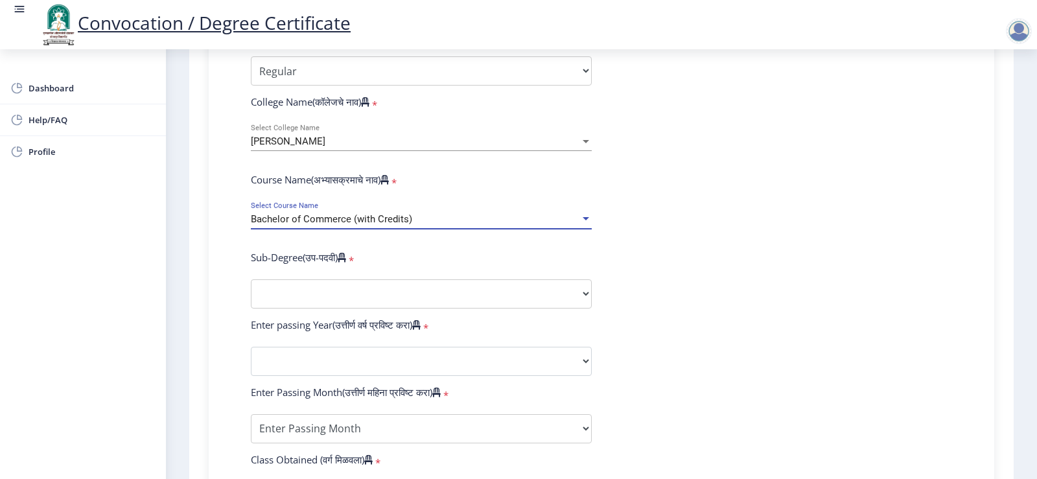
click at [414, 225] on div "Bachelor of Commerce (with Credits)" at bounding box center [415, 219] width 329 height 11
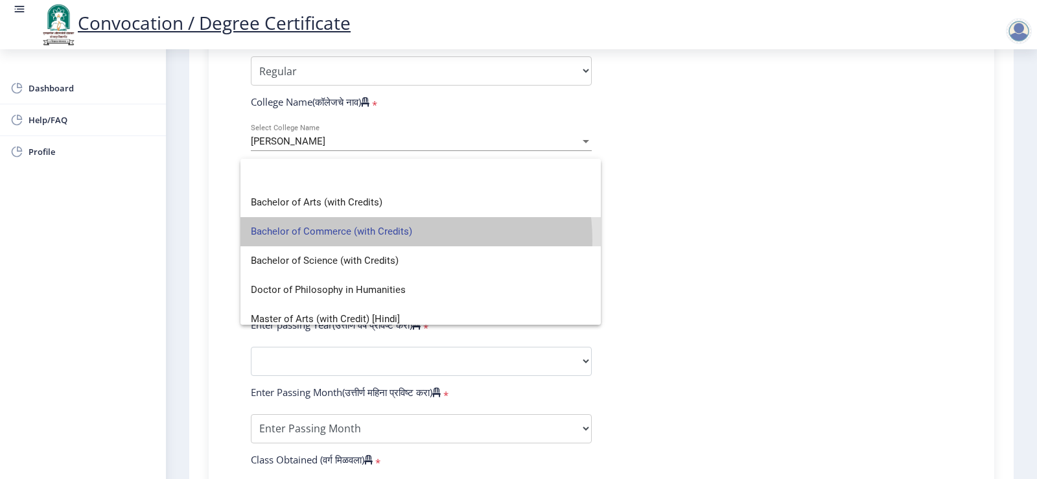
click at [402, 240] on span "Bachelor of Commerce (with Credits)" at bounding box center [421, 231] width 340 height 29
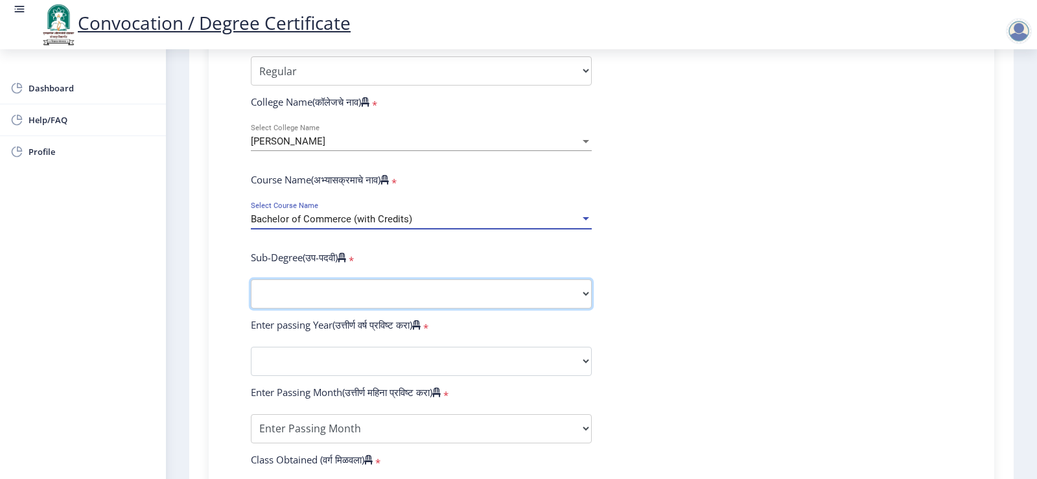
click at [384, 305] on select "Sub-Degree Other" at bounding box center [421, 293] width 341 height 29
click at [309, 309] on select "Specialization Banking Advanced Accountancy Advanced Banking Advanced Cost Acco…" at bounding box center [421, 293] width 341 height 29
select select "Advanced Costing"
click at [251, 292] on select "Specialization Banking Advanced Accountancy Advanced Banking Advanced Cost Acco…" at bounding box center [421, 293] width 341 height 29
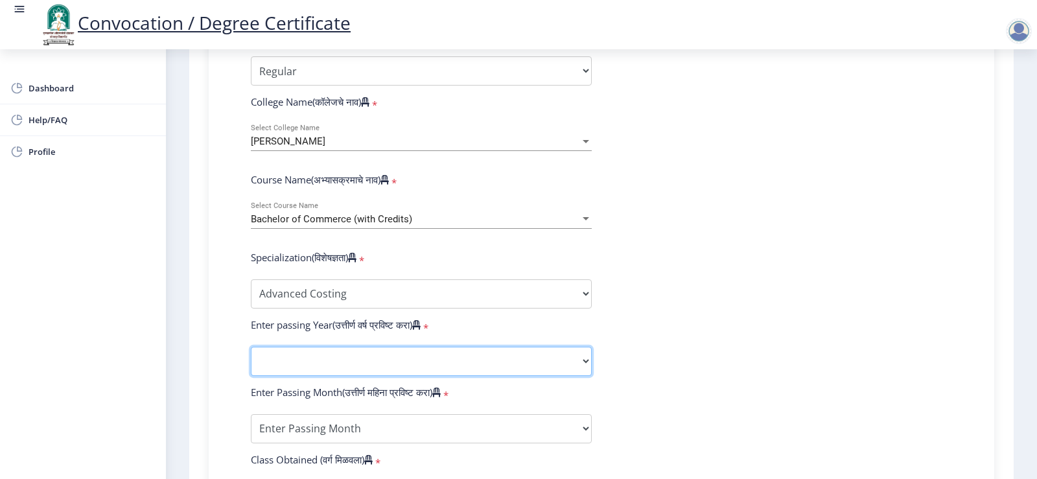
click at [345, 374] on select "2025 2024 2023 2022 2021 2020 2019 2018 2017 2016 2015 2014 2013 2012 2011 2010…" at bounding box center [421, 361] width 341 height 29
select select "2008"
click at [251, 359] on select "2025 2024 2023 2022 2021 2020 2019 2018 2017 2016 2015 2014 2013 2012 2011 2010…" at bounding box center [421, 361] width 341 height 29
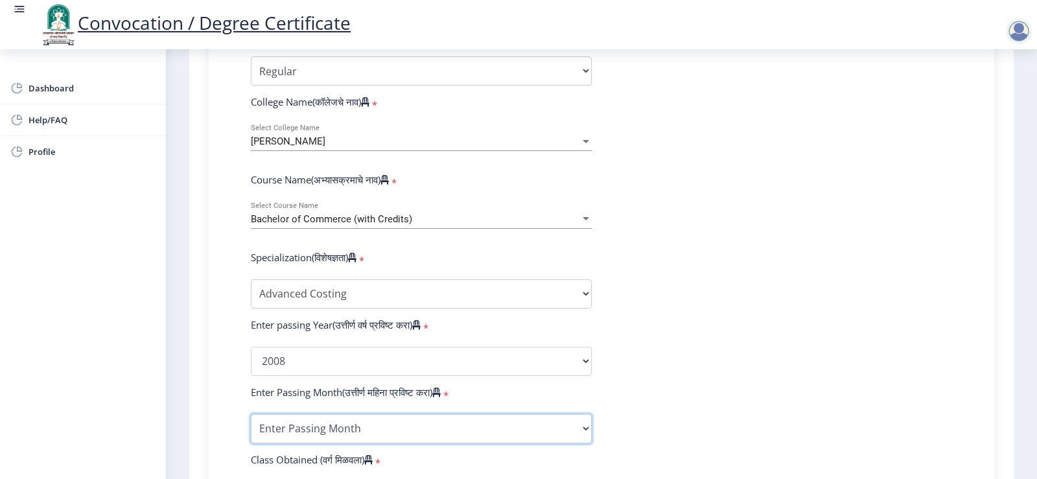
click at [320, 443] on select "Enter Passing Month March April May October November December" at bounding box center [421, 428] width 341 height 29
select select "December"
click at [251, 426] on select "Enter Passing Month March April May October November December" at bounding box center [421, 428] width 341 height 29
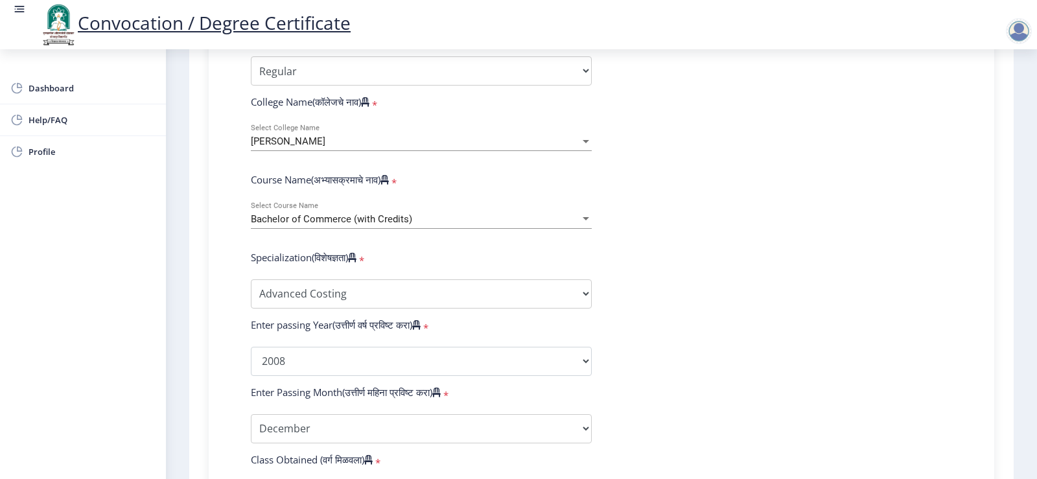
click at [941, 250] on form "Enter Your PRN Number (तुमचा पीआरएन (कायम नोंदणी क्रमांक) एंटर करा) * Student T…" at bounding box center [601, 337] width 721 height 754
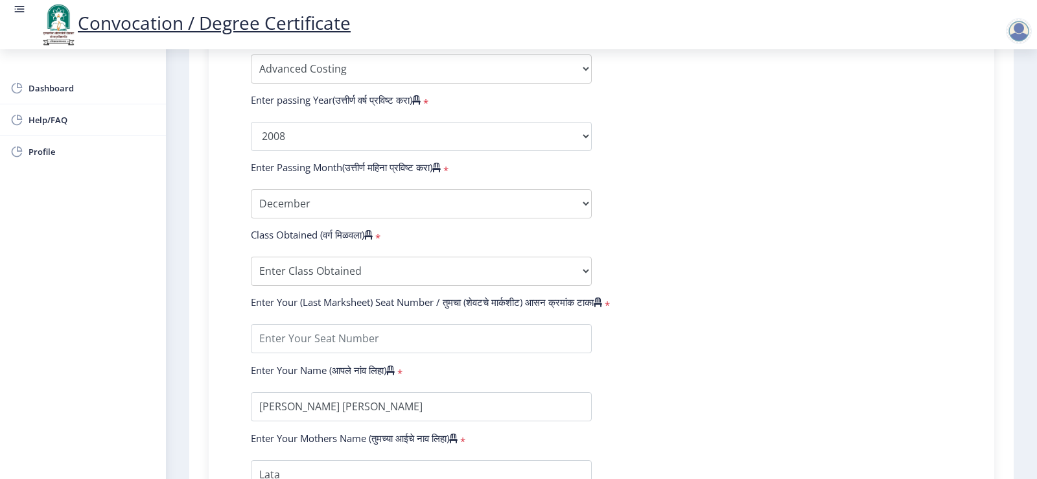
scroll to position [692, 0]
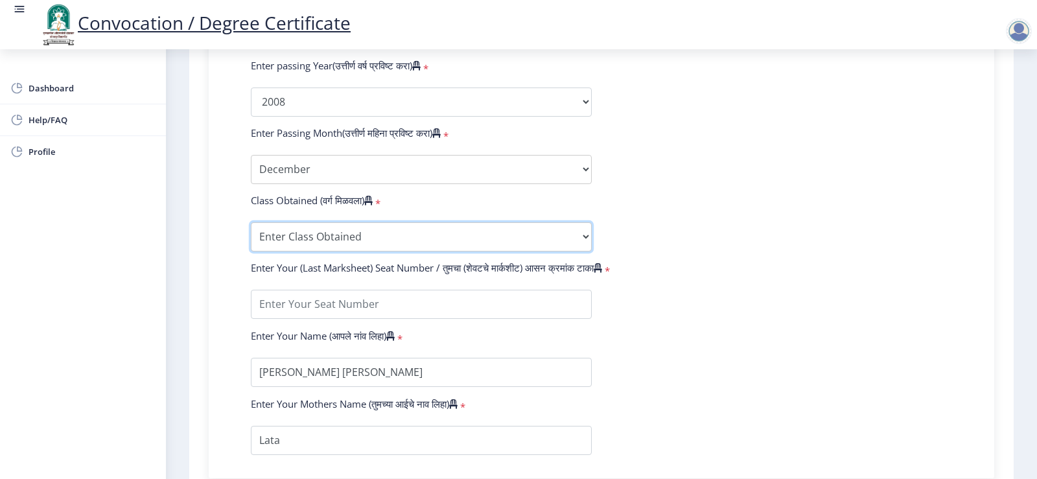
click at [403, 248] on select "Enter Class Obtained FIRST CLASS WITH DISTINCTION FIRST CLASS HIGHER SECOND CLA…" at bounding box center [421, 236] width 341 height 29
click at [251, 235] on select "Enter Class Obtained FIRST CLASS WITH DISTINCTION FIRST CLASS HIGHER SECOND CLA…" at bounding box center [421, 236] width 341 height 29
click at [325, 241] on select "Enter Class Obtained FIRST CLASS WITH DISTINCTION FIRST CLASS HIGHER SECOND CLA…" at bounding box center [421, 236] width 341 height 29
select select "Grade B"
click at [251, 235] on select "Enter Class Obtained FIRST CLASS WITH DISTINCTION FIRST CLASS HIGHER SECOND CLA…" at bounding box center [421, 236] width 341 height 29
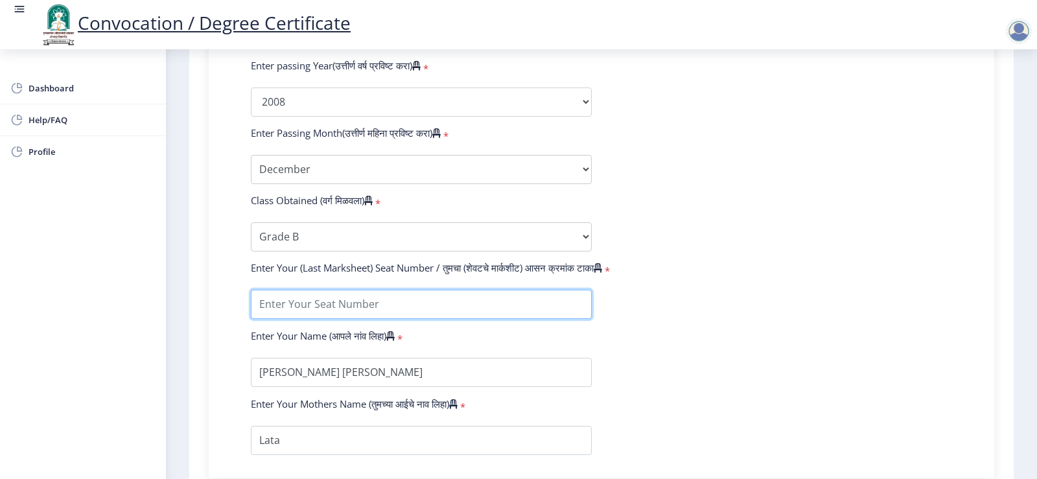
click at [339, 319] on input "textarea" at bounding box center [421, 304] width 341 height 29
type input "C"
type input "5760"
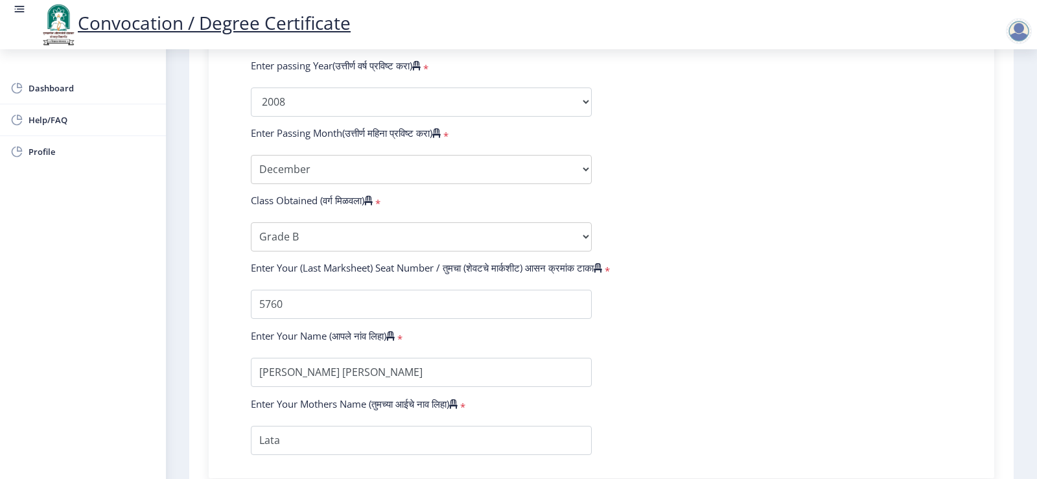
click at [895, 254] on form "Enter Your PRN Number (तुमचा पीआरएन (कायम नोंदणी क्रमांक) एंटर करा) * Student T…" at bounding box center [601, 78] width 721 height 754
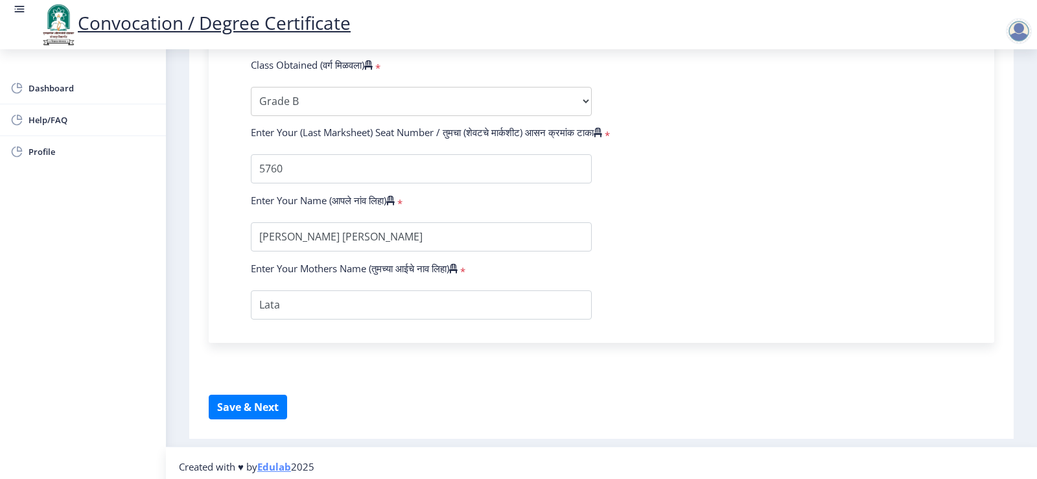
scroll to position [847, 0]
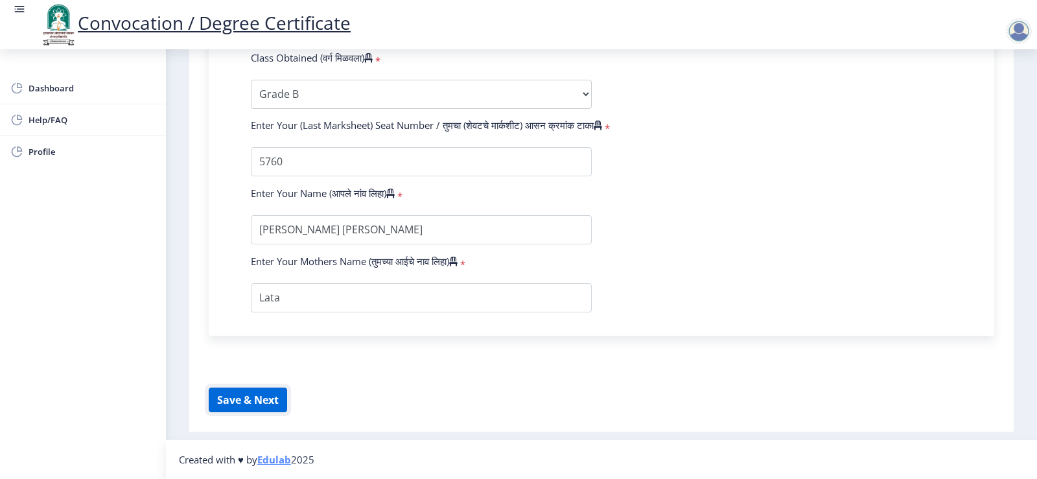
click at [255, 405] on button "Save & Next" at bounding box center [248, 400] width 78 height 25
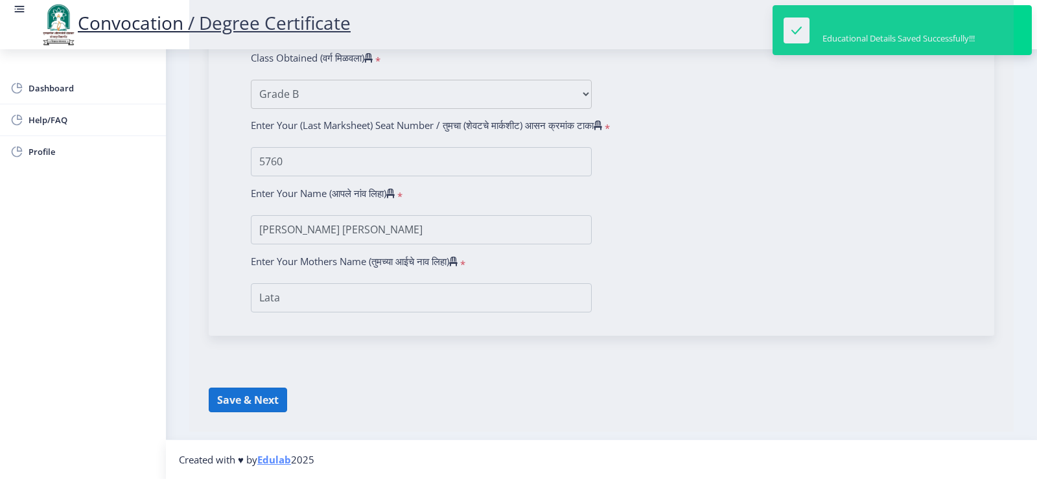
select select
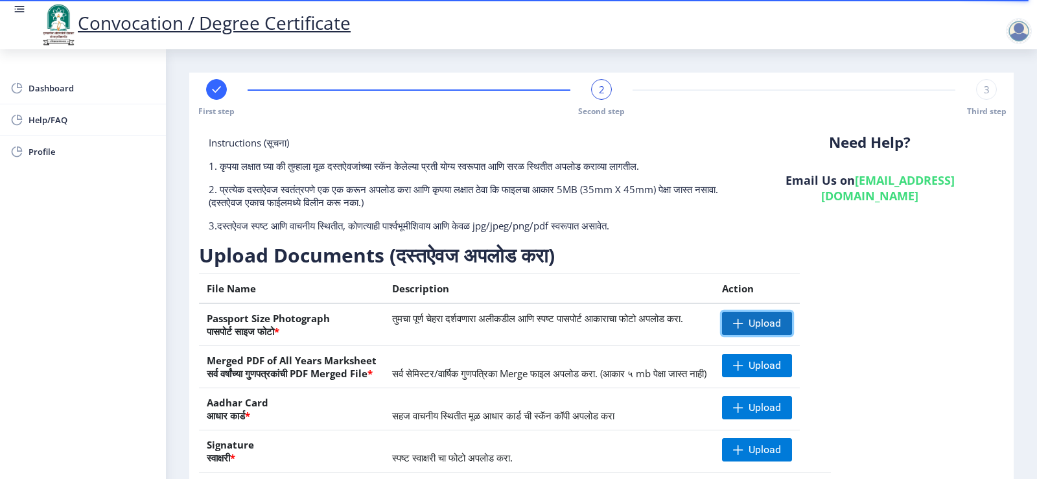
click at [781, 325] on span "Upload" at bounding box center [765, 323] width 32 height 13
click at [788, 369] on span "Upload" at bounding box center [757, 365] width 70 height 23
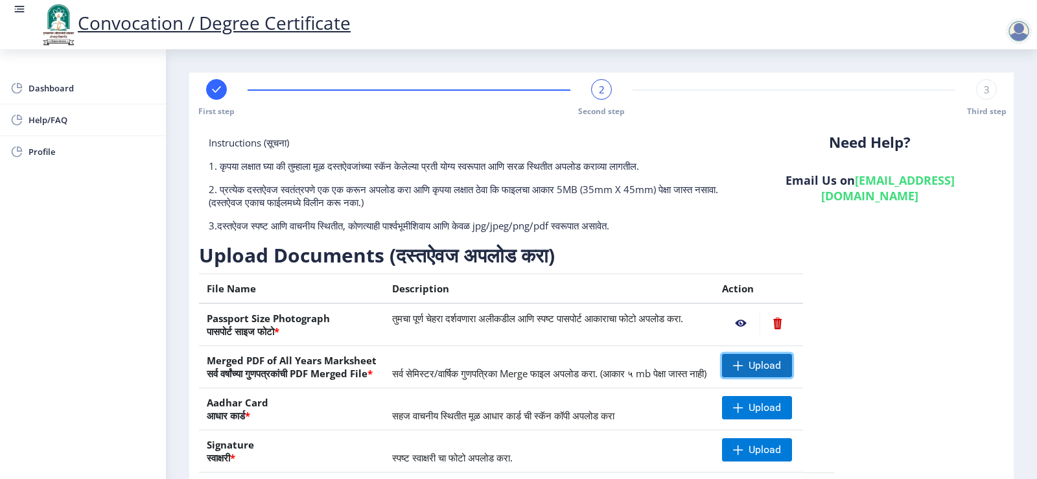
click at [781, 362] on span "Upload" at bounding box center [765, 365] width 32 height 13
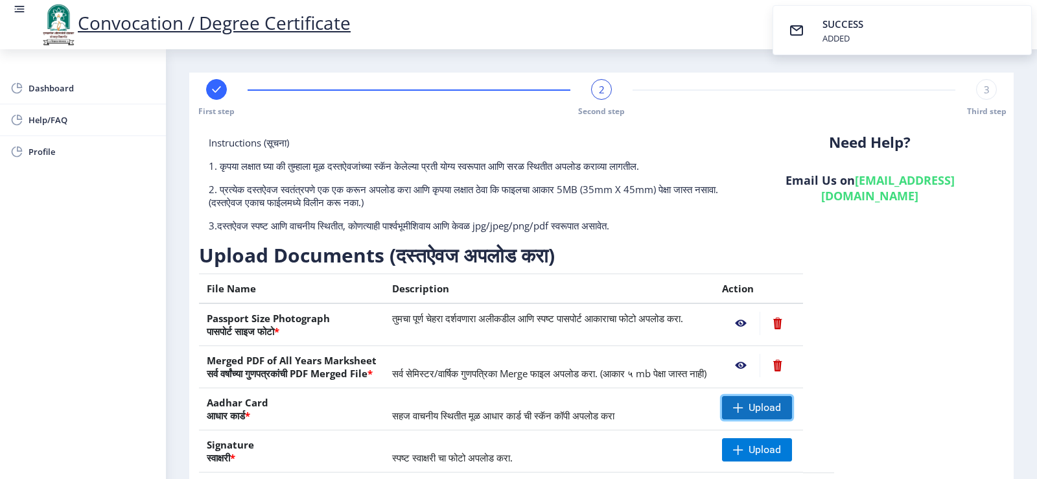
click at [792, 416] on span "Upload" at bounding box center [757, 407] width 70 height 23
click at [960, 295] on div "Instructions (सूचना) 1. कृपया लक्षात घ्या की तुम्हाला मूळ दस्तऐवजांच्या स्कॅन क…" at bounding box center [601, 330] width 805 height 388
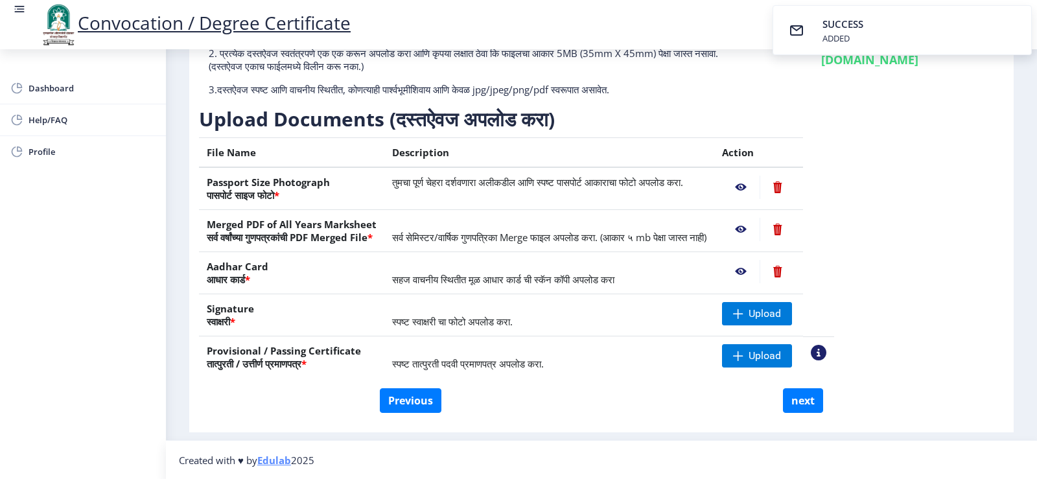
scroll to position [137, 0]
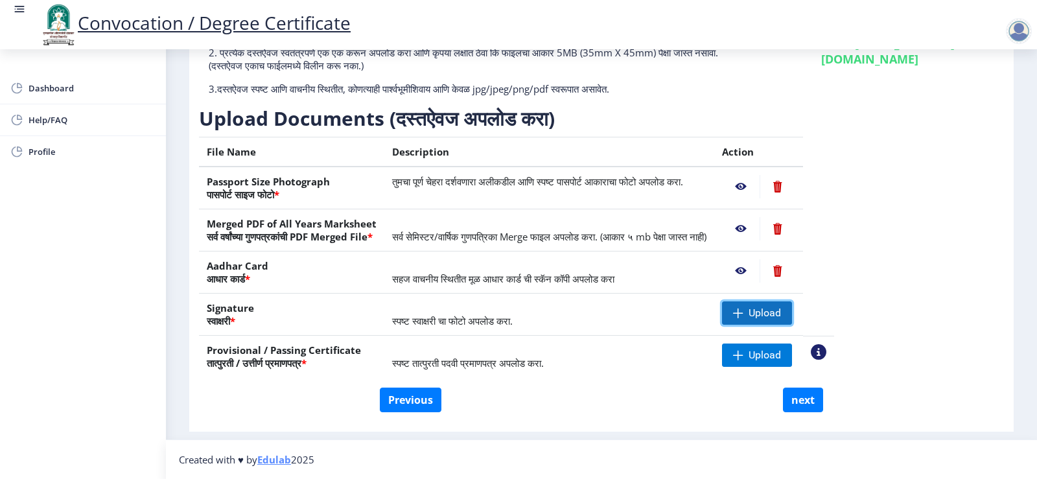
click at [781, 312] on span "Upload" at bounding box center [765, 313] width 32 height 13
click at [781, 361] on span "Upload" at bounding box center [765, 355] width 32 height 13
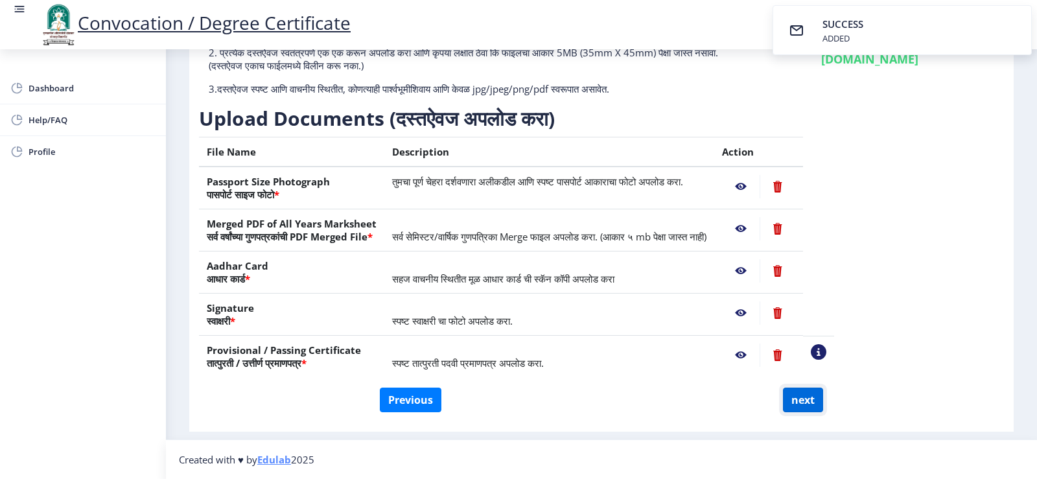
click at [800, 409] on button "next" at bounding box center [803, 400] width 40 height 25
select select
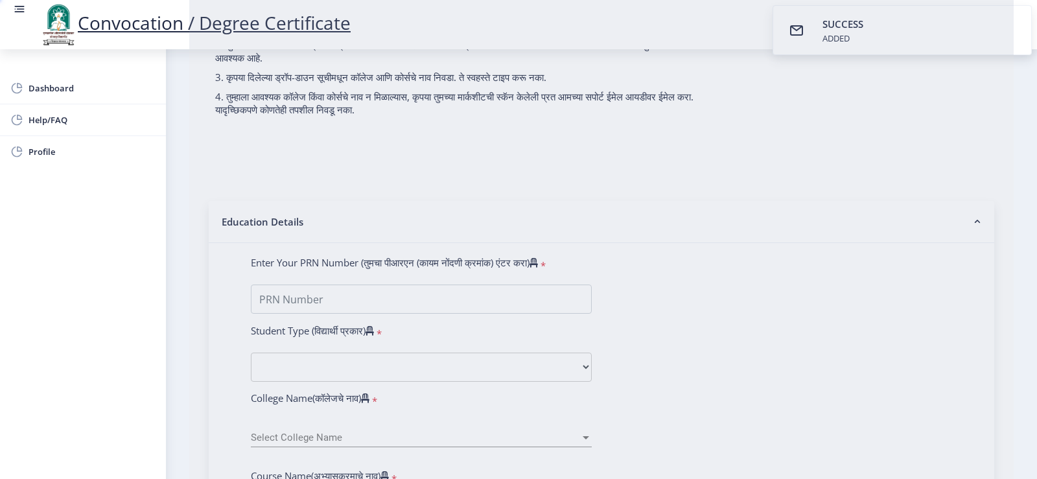
scroll to position [0, 0]
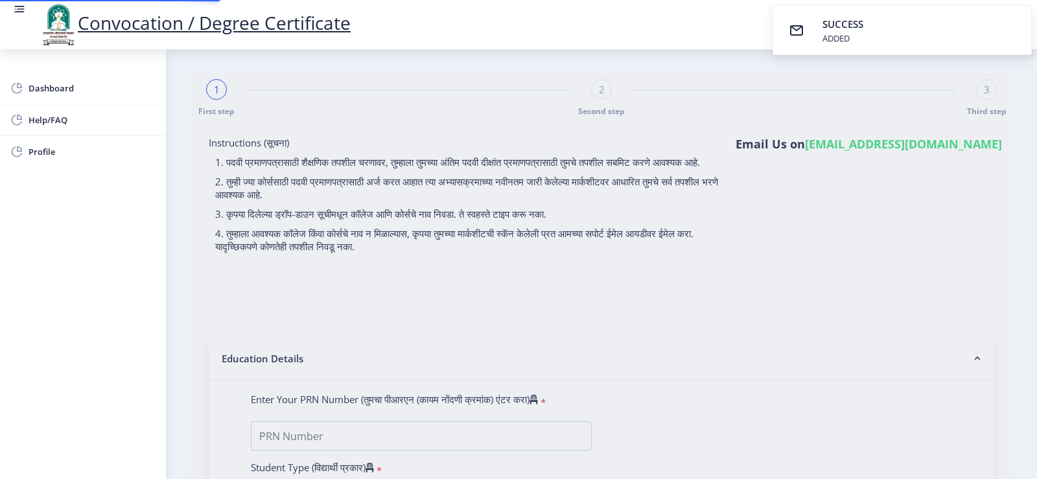
select select
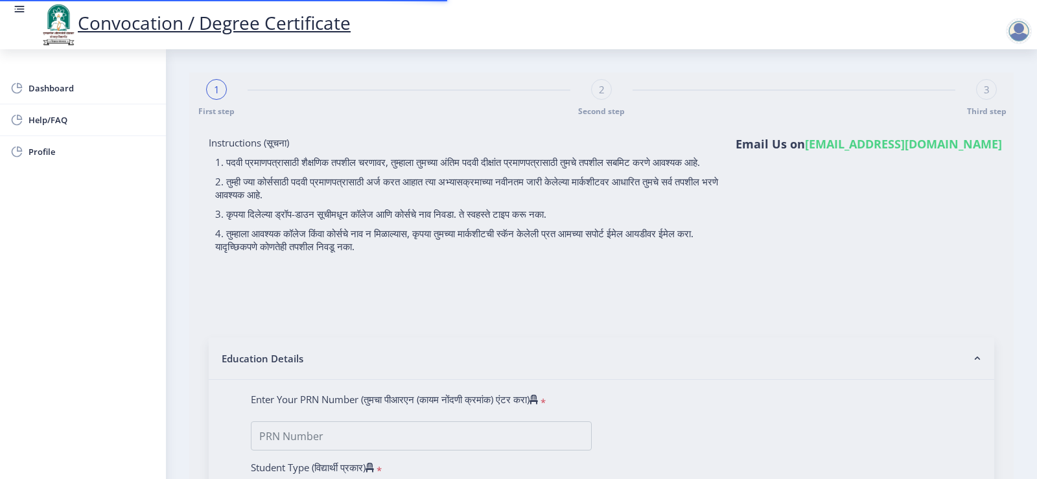
type input "[PERSON_NAME] [PERSON_NAME]"
type input "Lata"
type input "0600006028"
select select "Regular"
select select "2008"
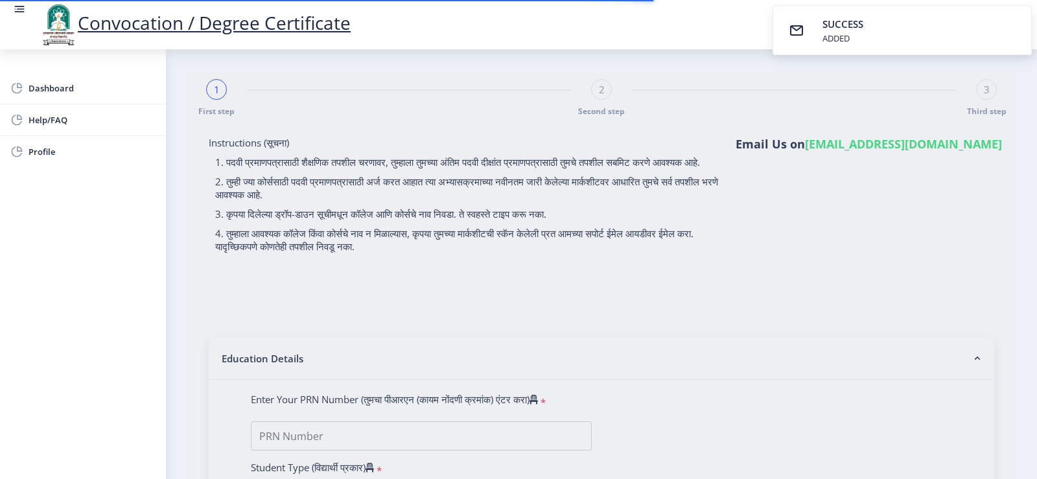
select select "December"
select select "Grade B"
type input "5760"
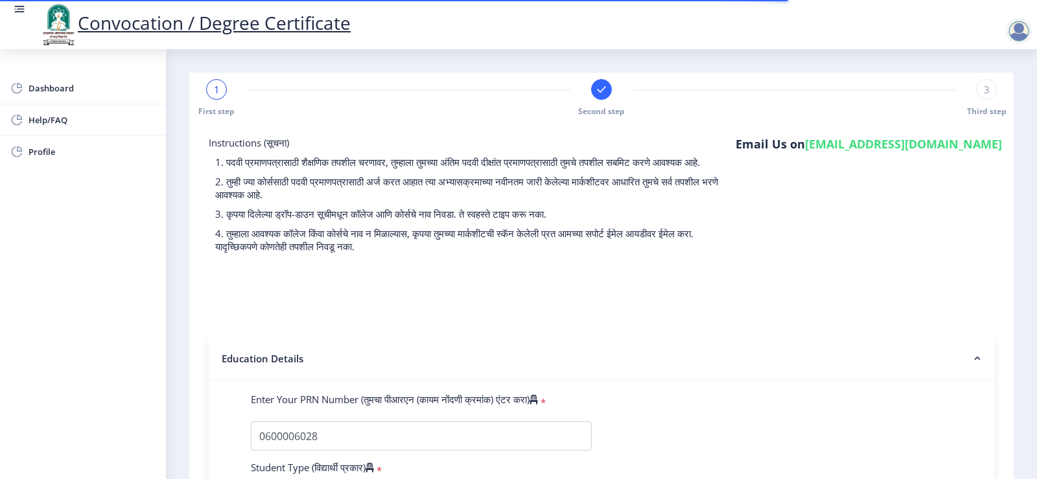
select select
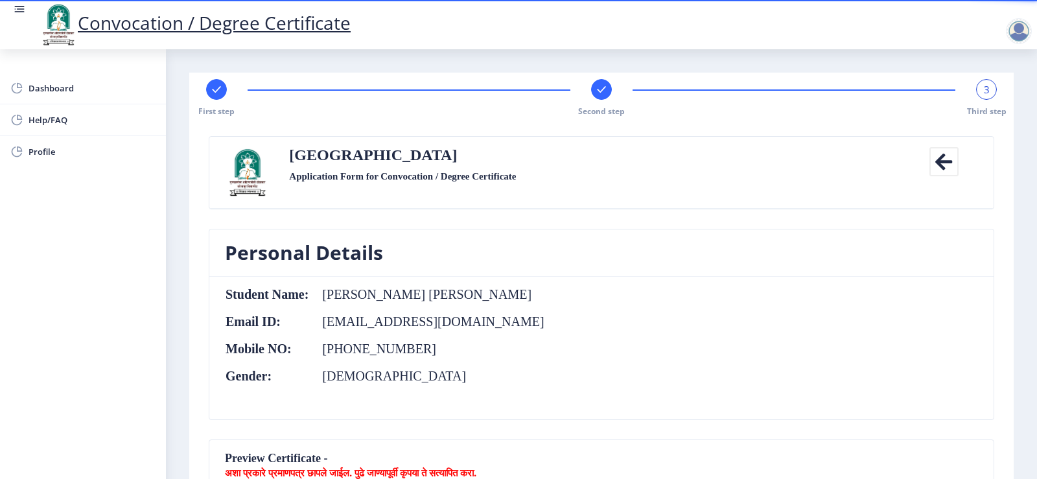
click at [942, 299] on nb-card-body "Student Name: [PERSON_NAME] [PERSON_NAME] Email ID: [EMAIL_ADDRESS][DOMAIN_NAME…" at bounding box center [601, 348] width 784 height 143
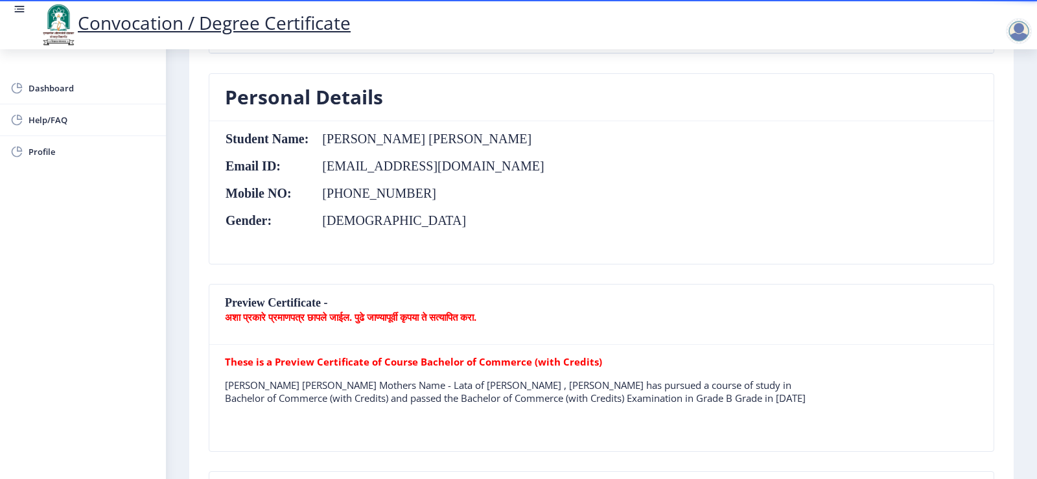
scroll to position [181, 0]
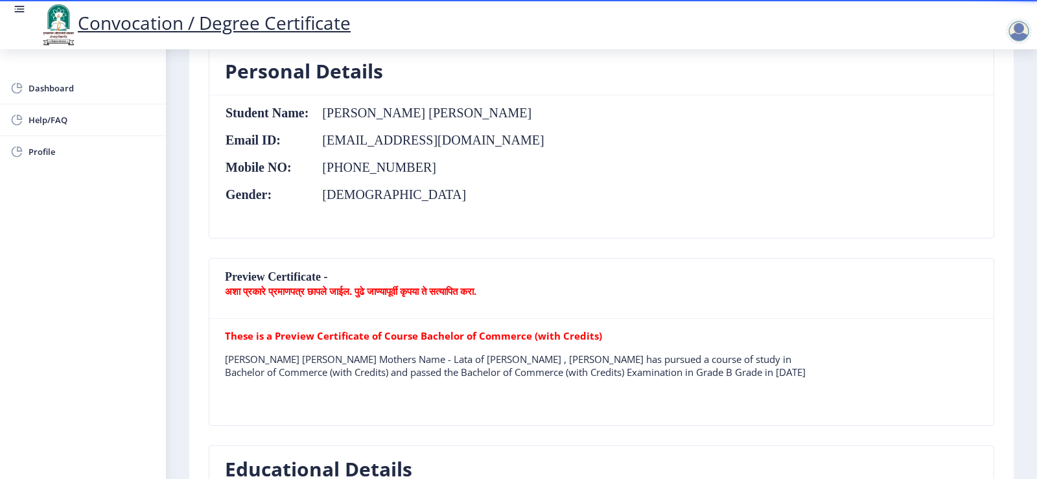
click at [281, 285] on b "अशा प्रकारे प्रमाणपत्र छापले जाईल. पुढे जाण्यापूर्वी कृपया ते सत्यापित करा." at bounding box center [350, 291] width 251 height 13
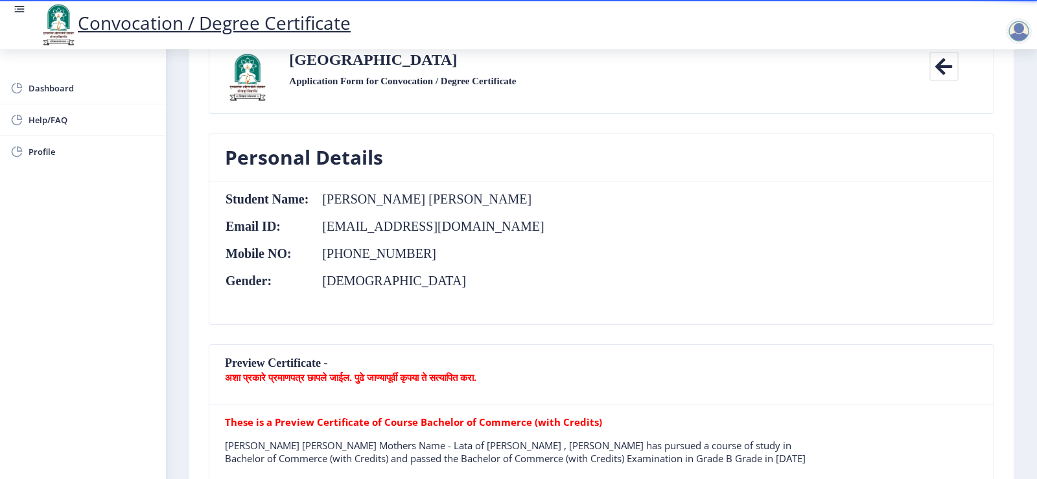
scroll to position [93, 0]
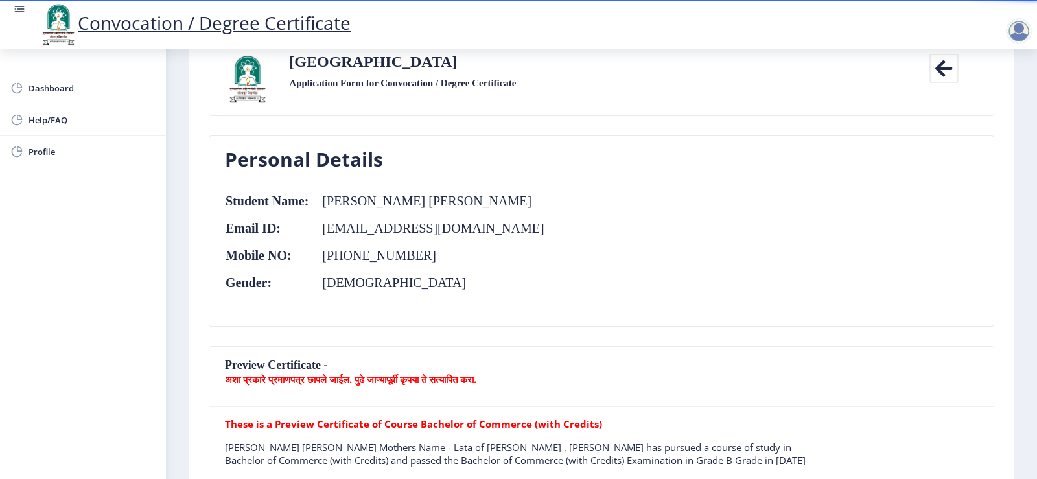
click at [862, 235] on nb-card-body "Student Name: [PERSON_NAME] [PERSON_NAME] Email ID: [EMAIL_ADDRESS][DOMAIN_NAME…" at bounding box center [601, 254] width 784 height 143
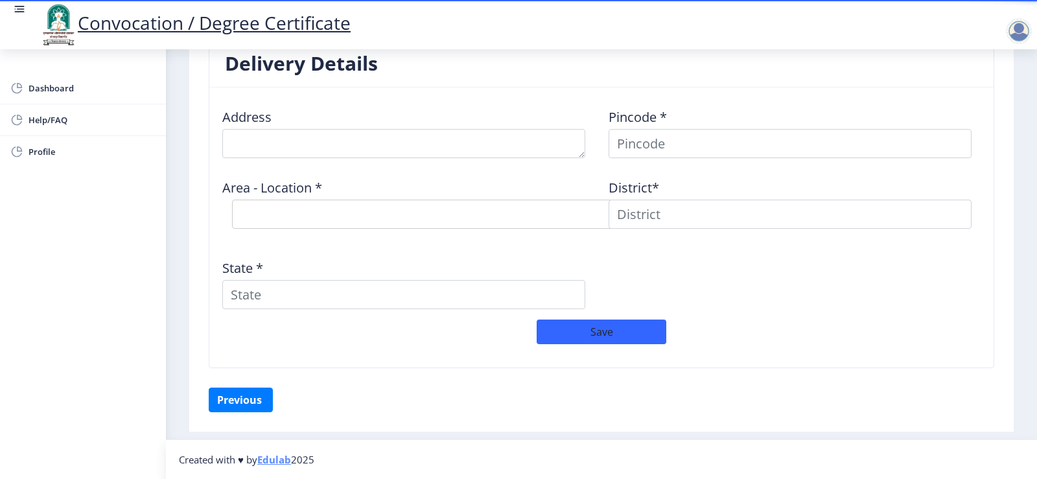
scroll to position [1053, 0]
click at [239, 396] on button "Previous ‍" at bounding box center [241, 400] width 64 height 25
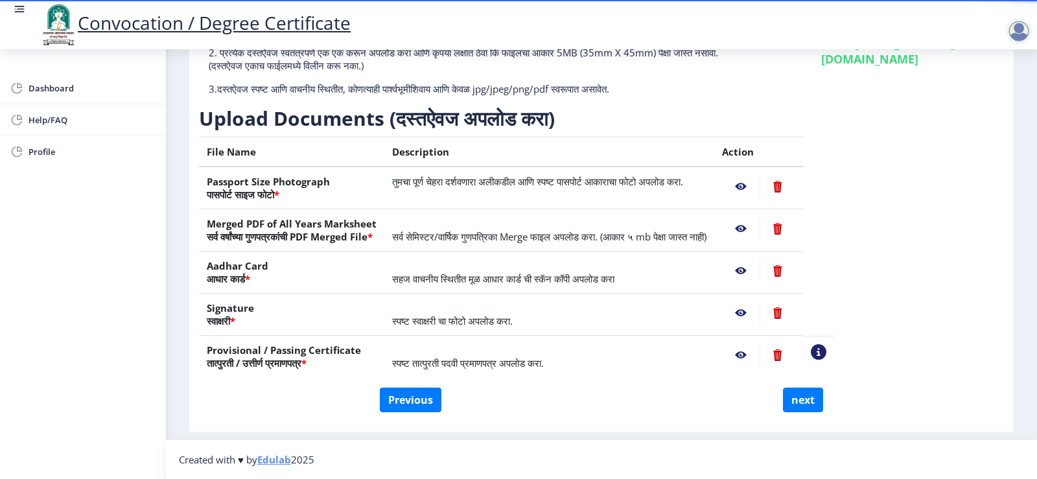
scroll to position [137, 0]
click at [795, 353] on nb-action at bounding box center [778, 355] width 36 height 23
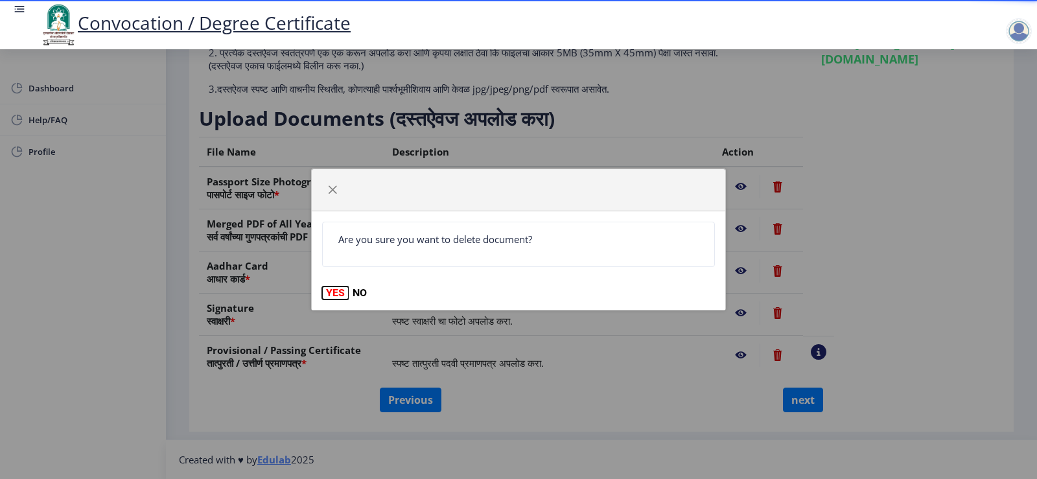
click at [339, 290] on button "YES" at bounding box center [335, 292] width 27 height 13
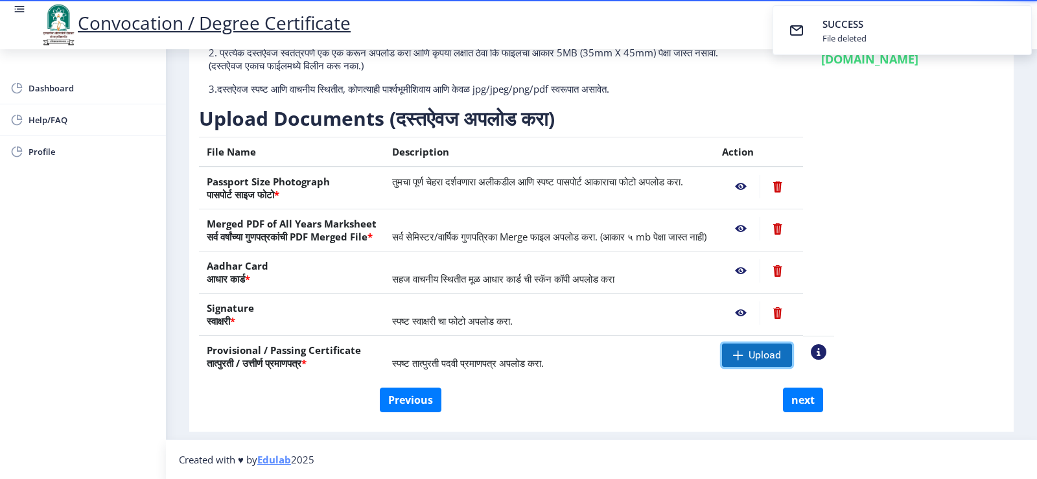
click at [792, 362] on span "Upload" at bounding box center [757, 355] width 70 height 23
click at [811, 402] on button "next" at bounding box center [803, 400] width 40 height 25
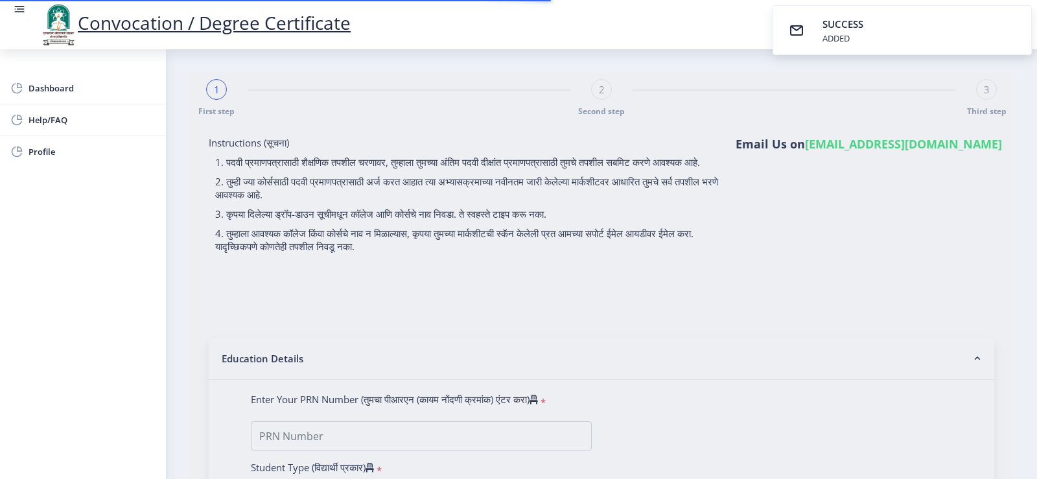
select select
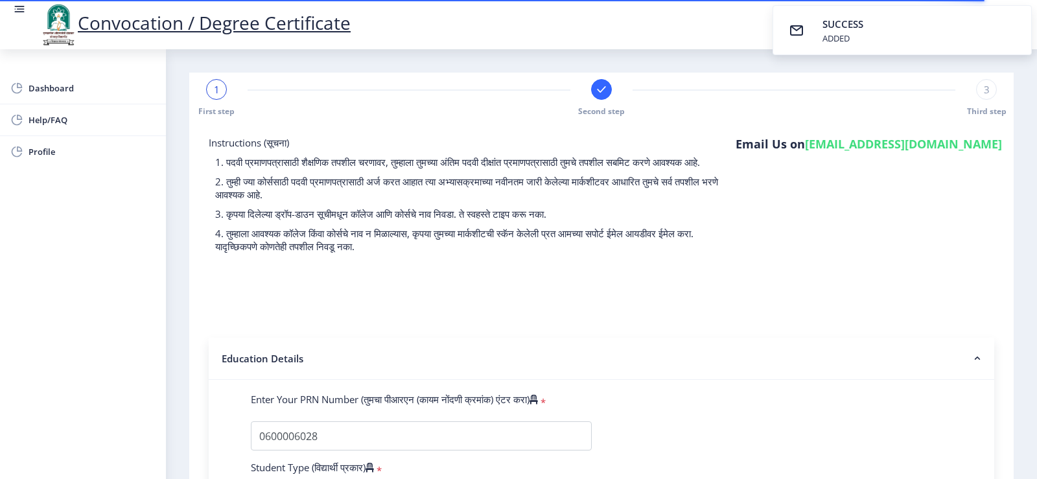
select select
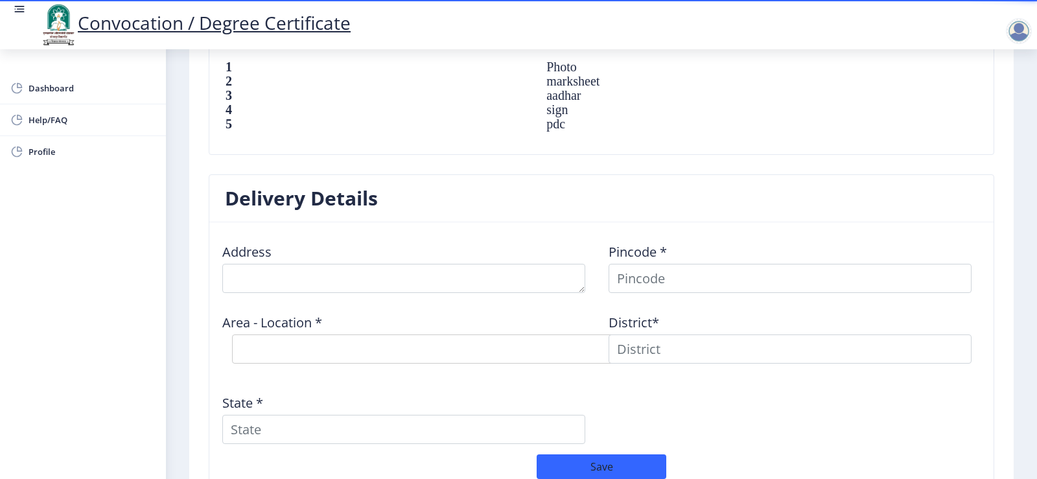
scroll to position [907, 0]
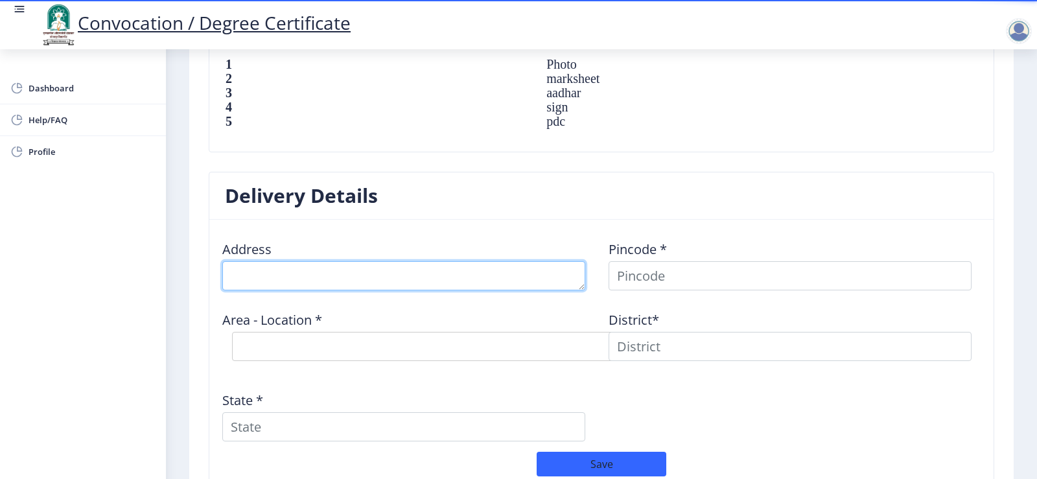
click at [360, 285] on textarea at bounding box center [403, 275] width 363 height 29
type textarea "AP. [GEOGRAPHIC_DATA]"
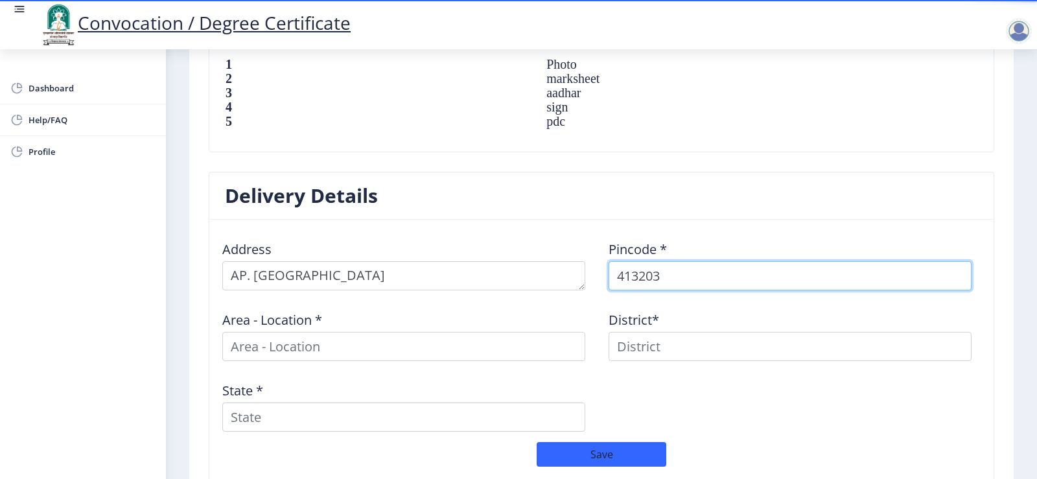
type input "413203"
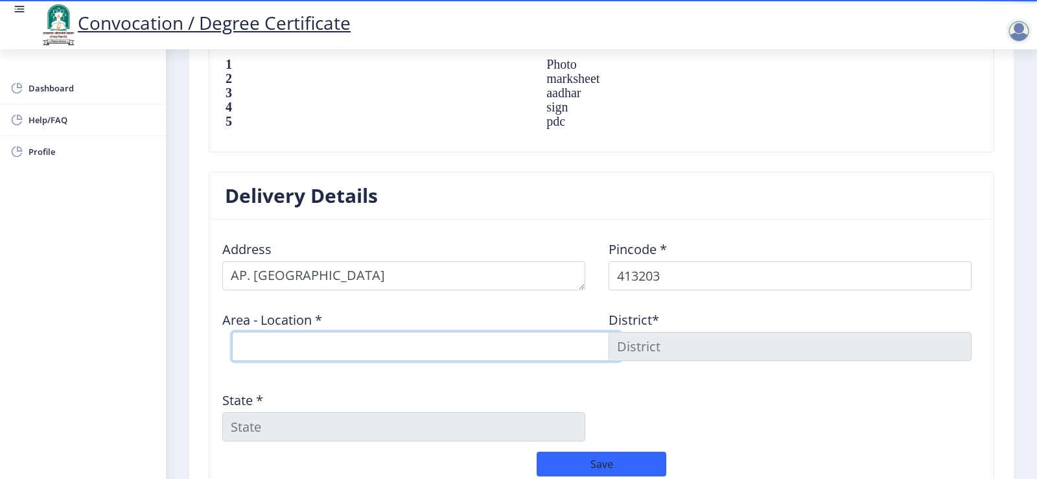
click at [526, 361] on select "Select Area Location [GEOGRAPHIC_DATA] [PERSON_NAME] B.O Borgaon (Kml) B.O Devl…" at bounding box center [426, 346] width 389 height 29
select select "15: Object"
click at [232, 344] on select "Select Area Location [GEOGRAPHIC_DATA] [PERSON_NAME] B.O Borgaon (Kml) B.O Devl…" at bounding box center [426, 346] width 389 height 29
type input "SOLAPUR"
type input "[GEOGRAPHIC_DATA]"
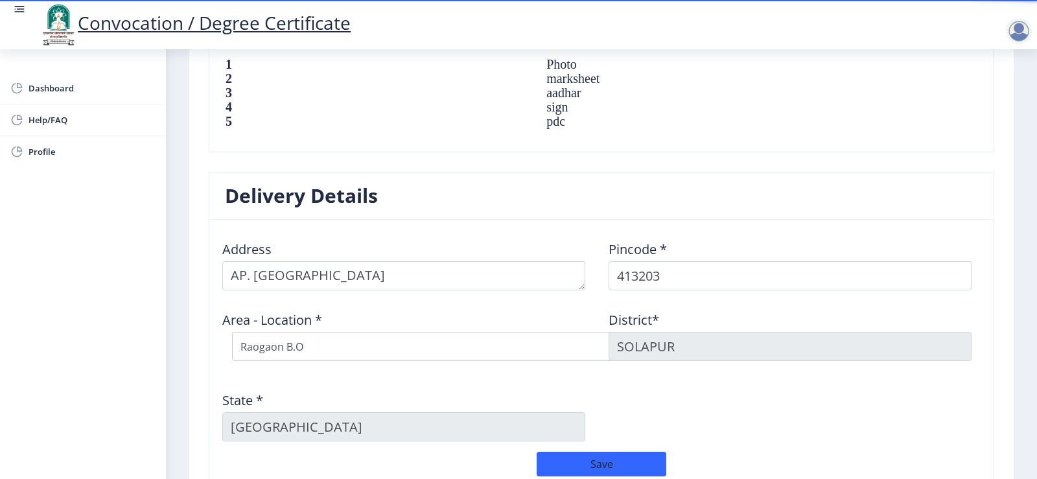
click at [843, 429] on div "Address Pincode * 413203 Area - Location * Select Area Location [GEOGRAPHIC_DAT…" at bounding box center [601, 341] width 773 height 222
click at [466, 352] on select "Select Area Location [GEOGRAPHIC_DATA] [PERSON_NAME] B.O Borgaon (Kml) B.O Devl…" at bounding box center [426, 346] width 389 height 29
select select "15: Object"
click at [232, 344] on select "Select Area Location [GEOGRAPHIC_DATA] [PERSON_NAME] B.O Borgaon (Kml) B.O Devl…" at bounding box center [426, 346] width 389 height 29
click at [646, 199] on nb-card-header "Delivery Details" at bounding box center [601, 195] width 784 height 47
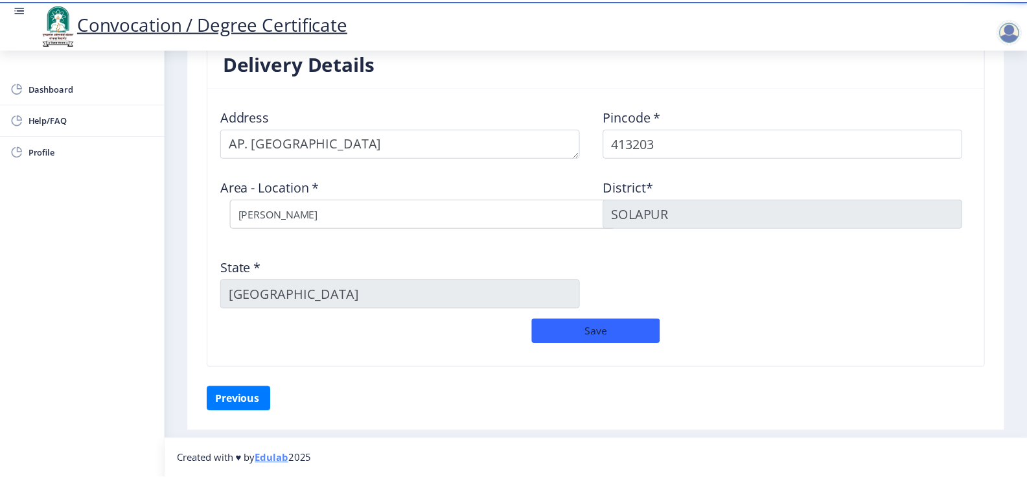
scroll to position [1053, 0]
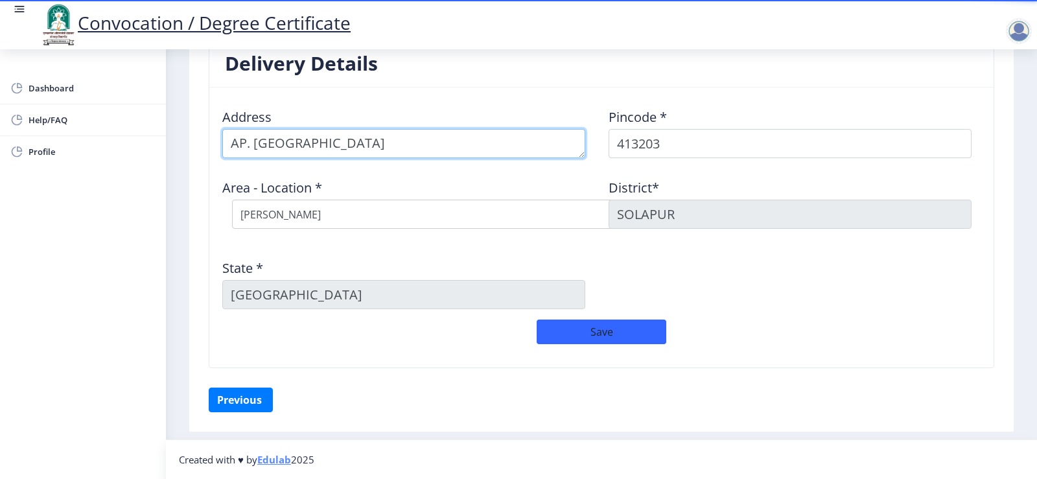
click at [383, 139] on textarea at bounding box center [403, 143] width 363 height 29
type textarea "AP. Pande, Tal.Karmala"
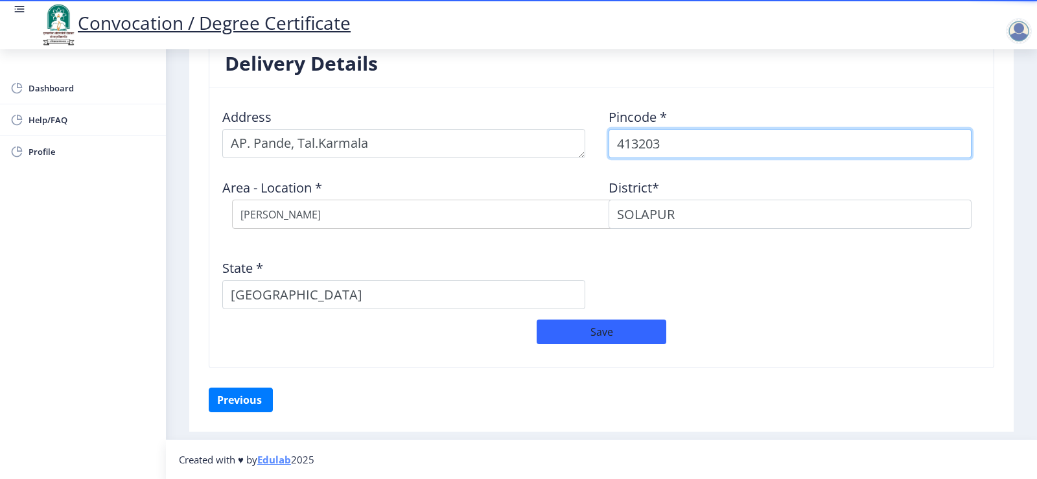
select select "24: Object"
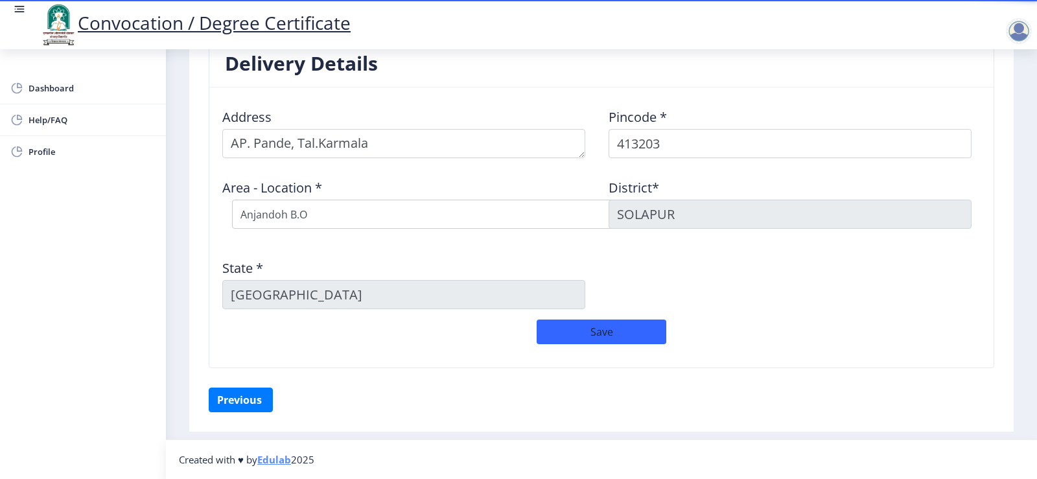
click at [454, 251] on div "State * [GEOGRAPHIC_DATA]" at bounding box center [408, 279] width 386 height 60
click at [605, 340] on button "Save" at bounding box center [602, 332] width 130 height 25
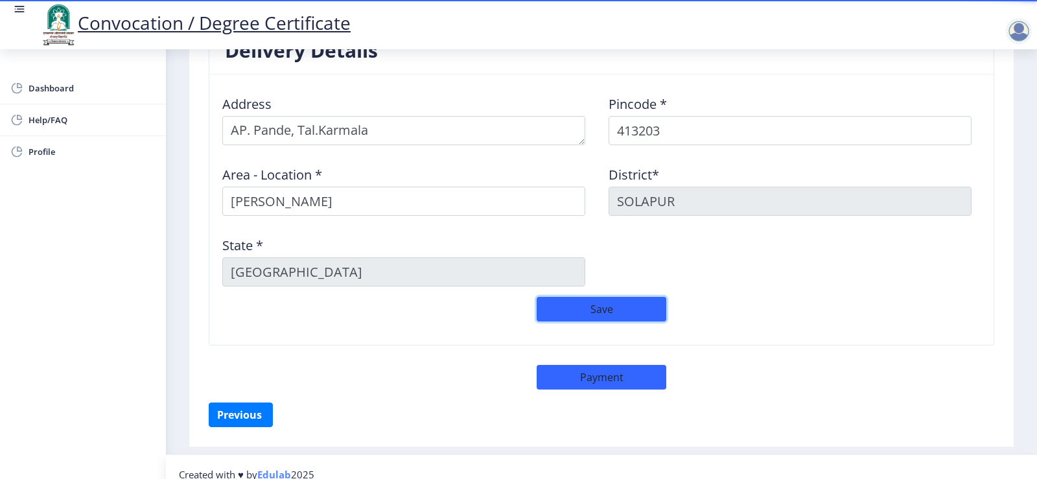
click at [590, 321] on button "Save" at bounding box center [602, 309] width 130 height 25
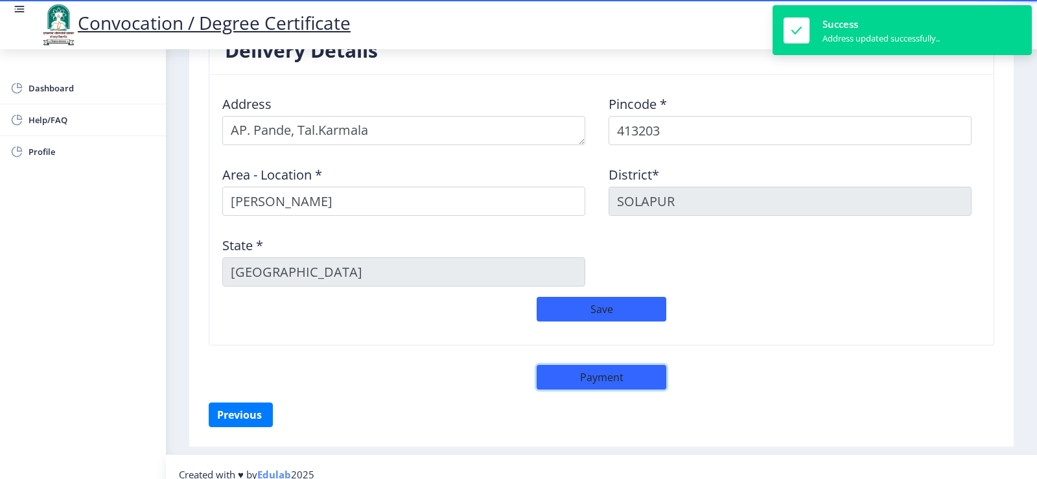
click at [602, 390] on button "Payment" at bounding box center [602, 377] width 130 height 25
select select "sealed"
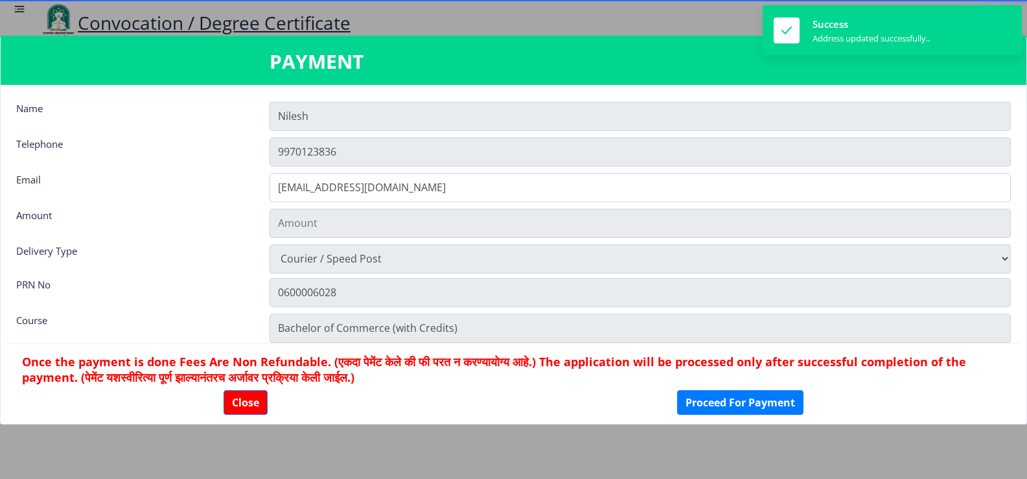
type input "1885"
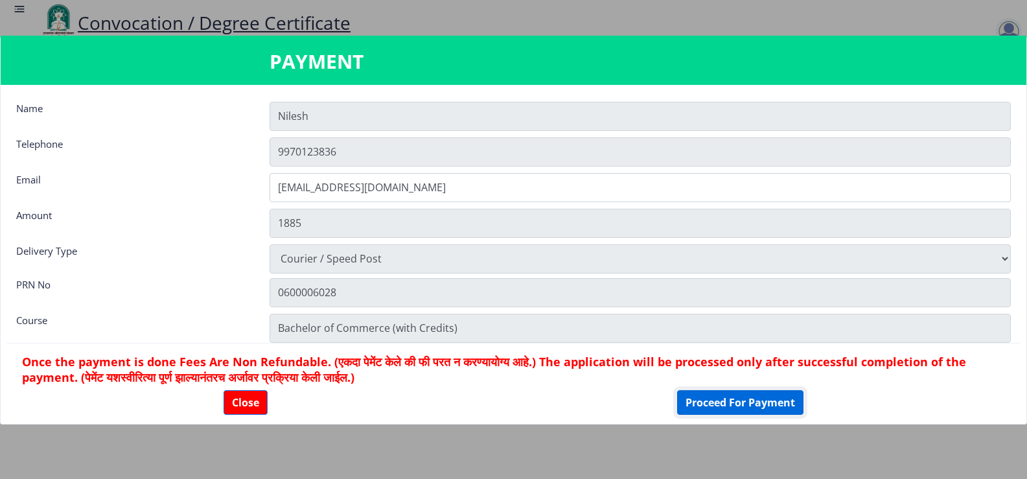
click at [761, 403] on button "Proceed For Payment" at bounding box center [740, 402] width 126 height 25
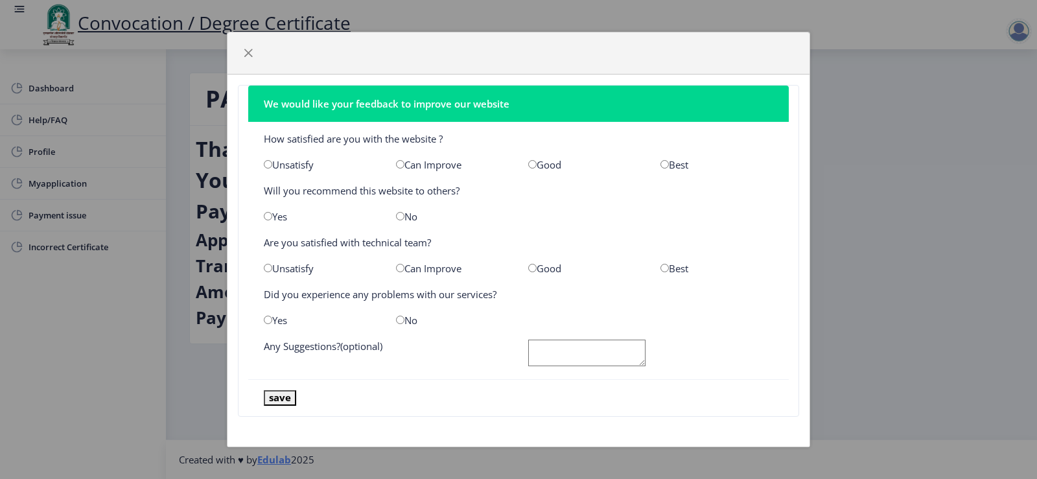
click at [534, 164] on input "radio" at bounding box center [532, 164] width 8 height 8
radio input "true"
click at [270, 215] on input "radio" at bounding box center [268, 216] width 8 height 8
radio input "true"
click at [397, 270] on input "radio" at bounding box center [400, 268] width 8 height 8
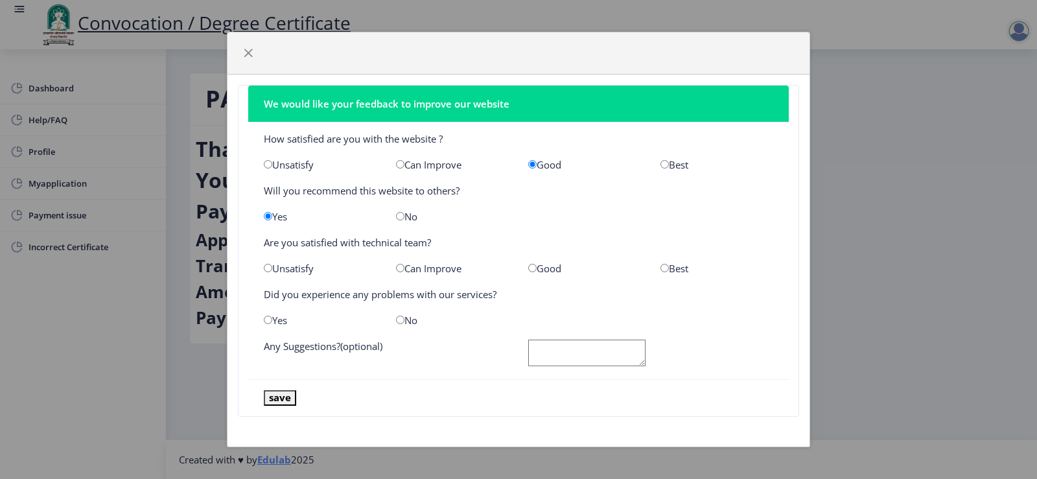
radio input "true"
click at [397, 321] on input "radio" at bounding box center [400, 320] width 8 height 8
radio input "true"
click at [281, 399] on button "save" at bounding box center [280, 397] width 32 height 15
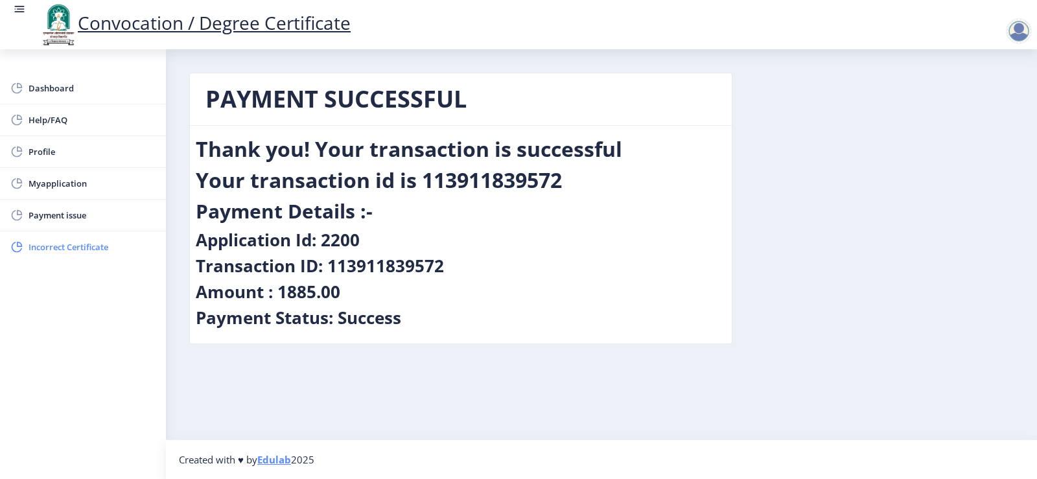
click at [62, 249] on span "Incorrect Certificate" at bounding box center [92, 247] width 127 height 16
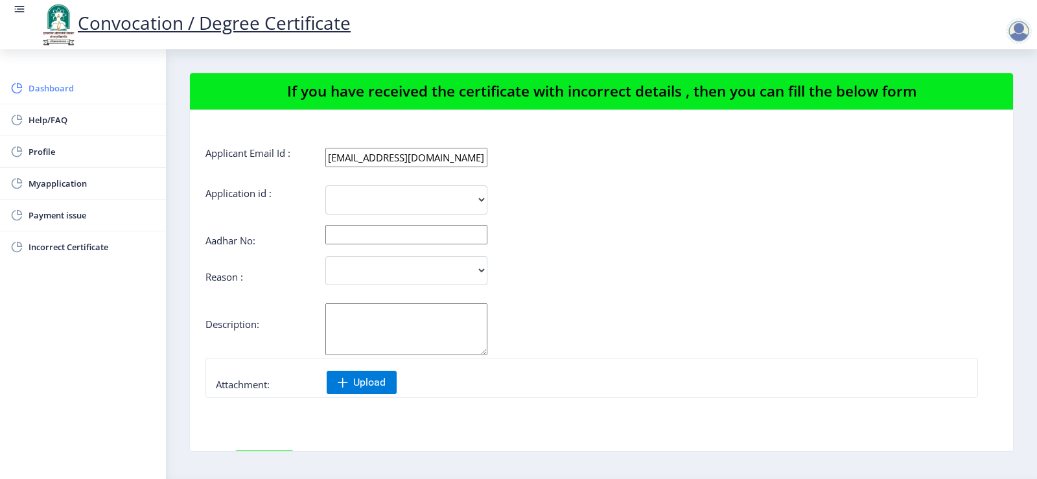
click at [50, 88] on span "Dashboard" at bounding box center [92, 88] width 127 height 16
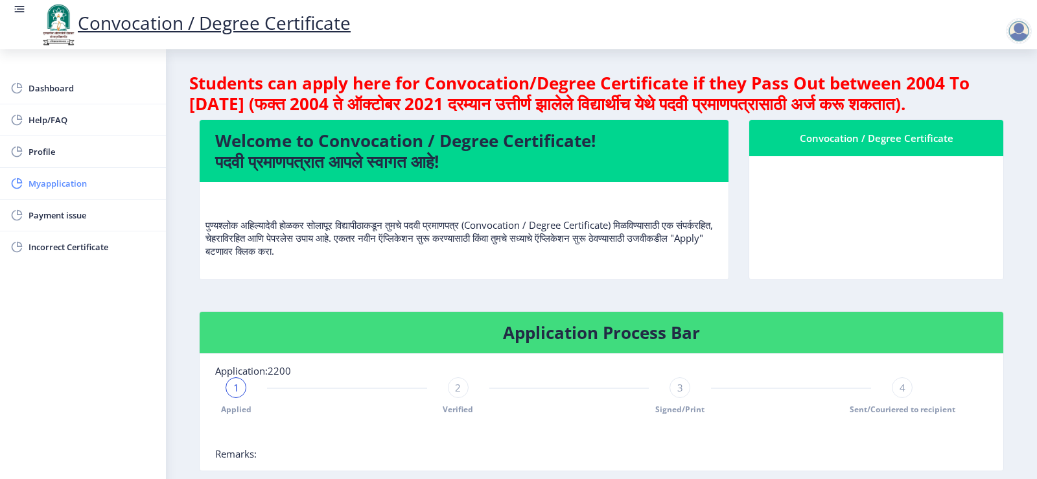
click at [51, 182] on span "Myapplication" at bounding box center [92, 184] width 127 height 16
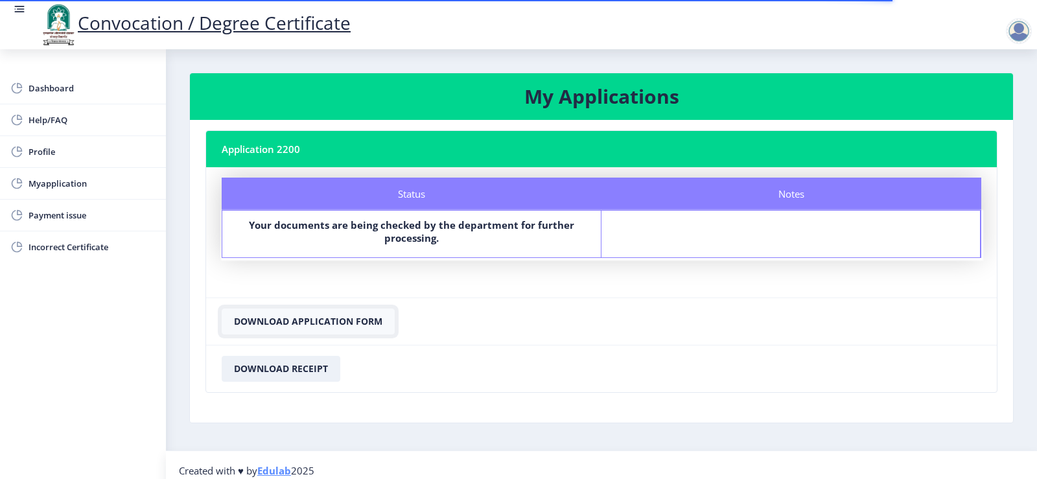
click at [299, 324] on button "Download Application Form" at bounding box center [308, 322] width 173 height 26
click at [307, 326] on button "Download Application Form" at bounding box center [308, 322] width 173 height 26
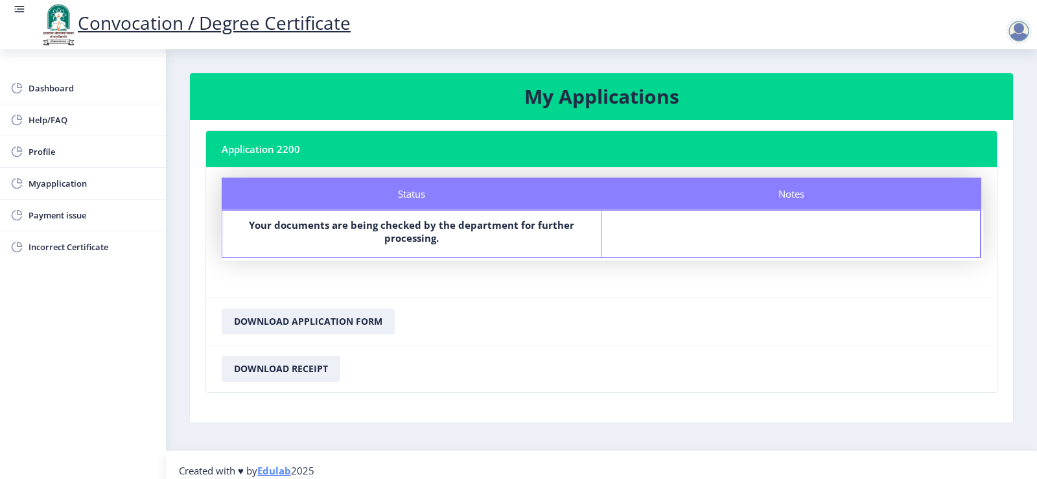
click at [1022, 33] on div at bounding box center [1019, 31] width 26 height 26
click at [983, 100] on span "Log out" at bounding box center [985, 101] width 83 height 16
